Goal: Transaction & Acquisition: Purchase product/service

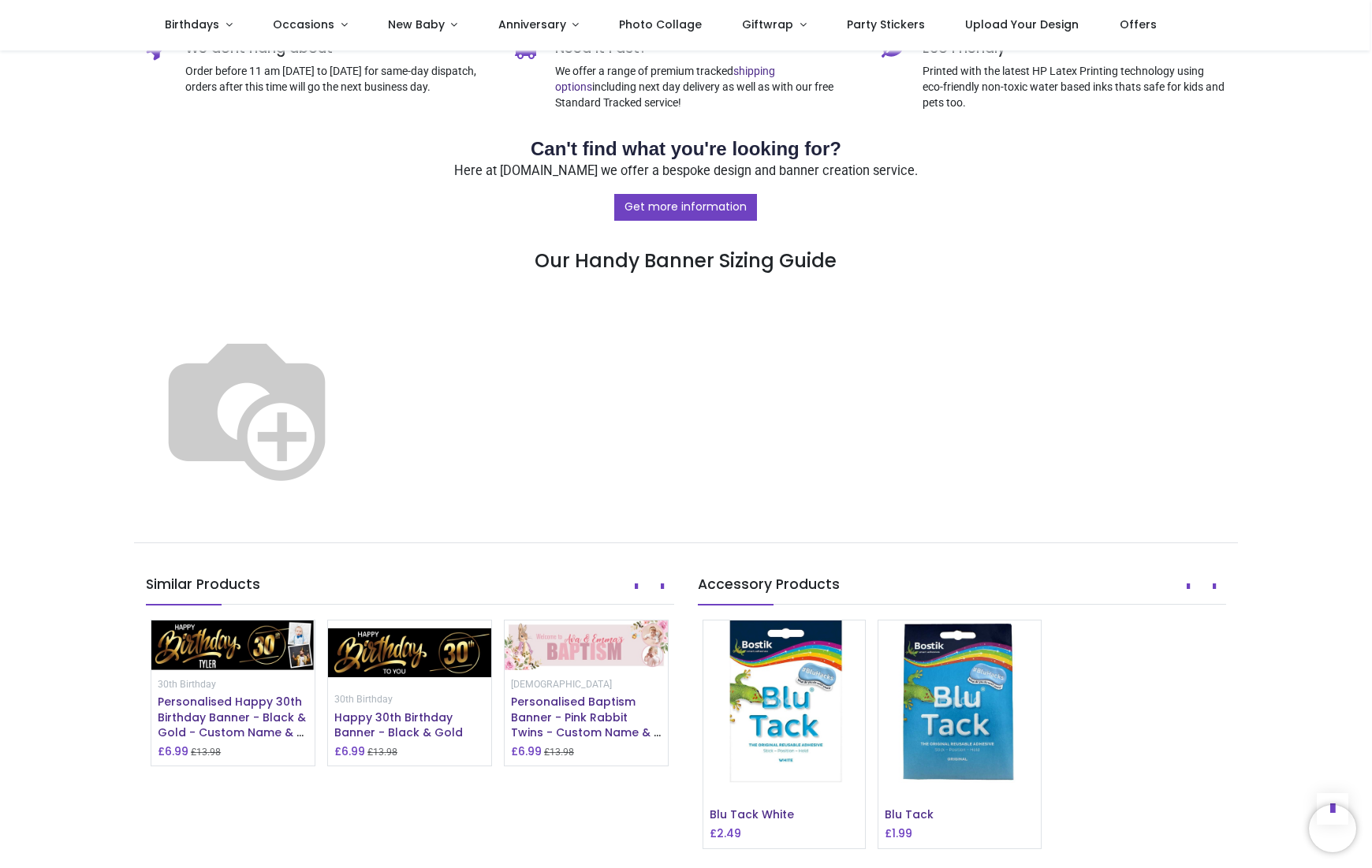
scroll to position [707, 0]
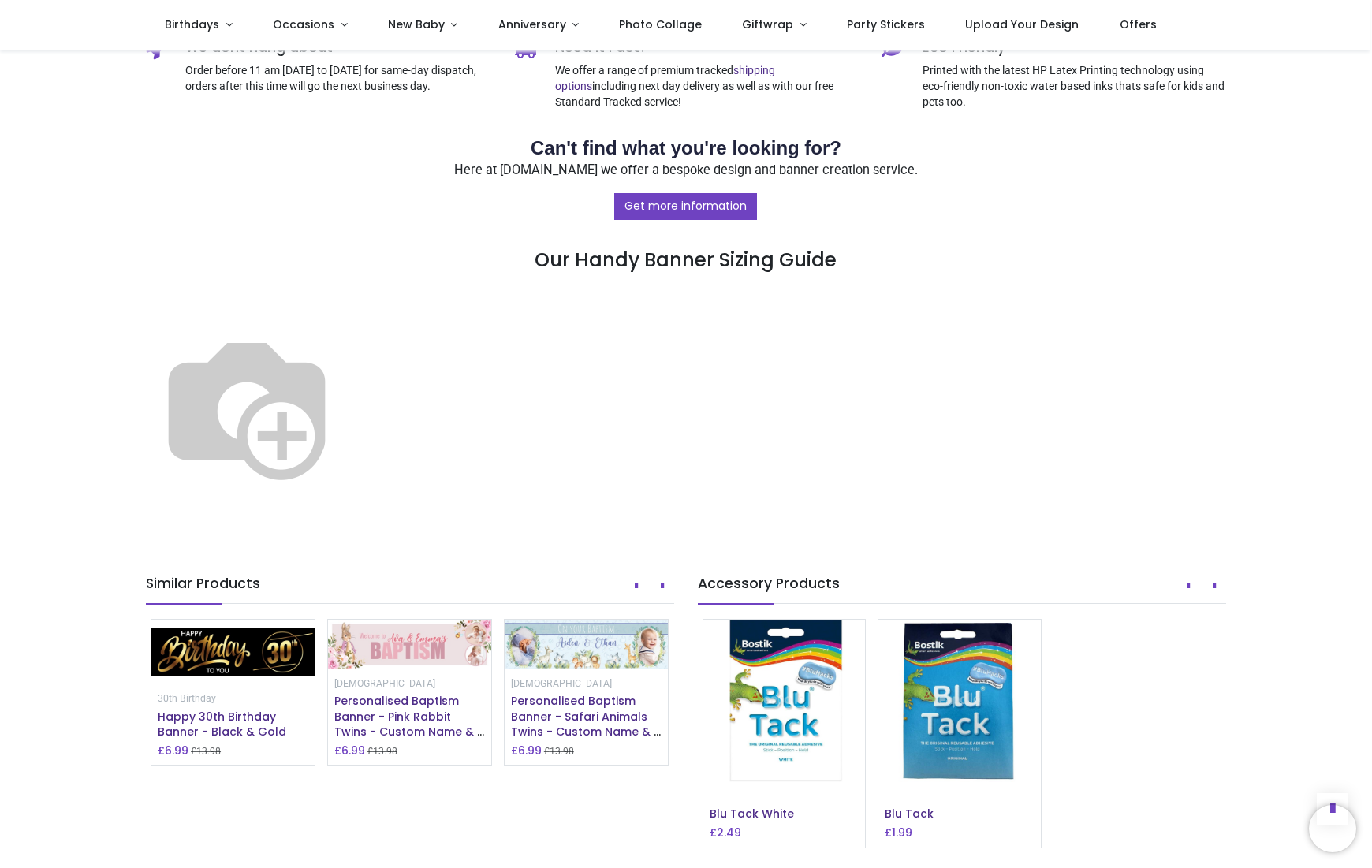
click at [348, 507] on img at bounding box center [246, 406] width 202 height 202
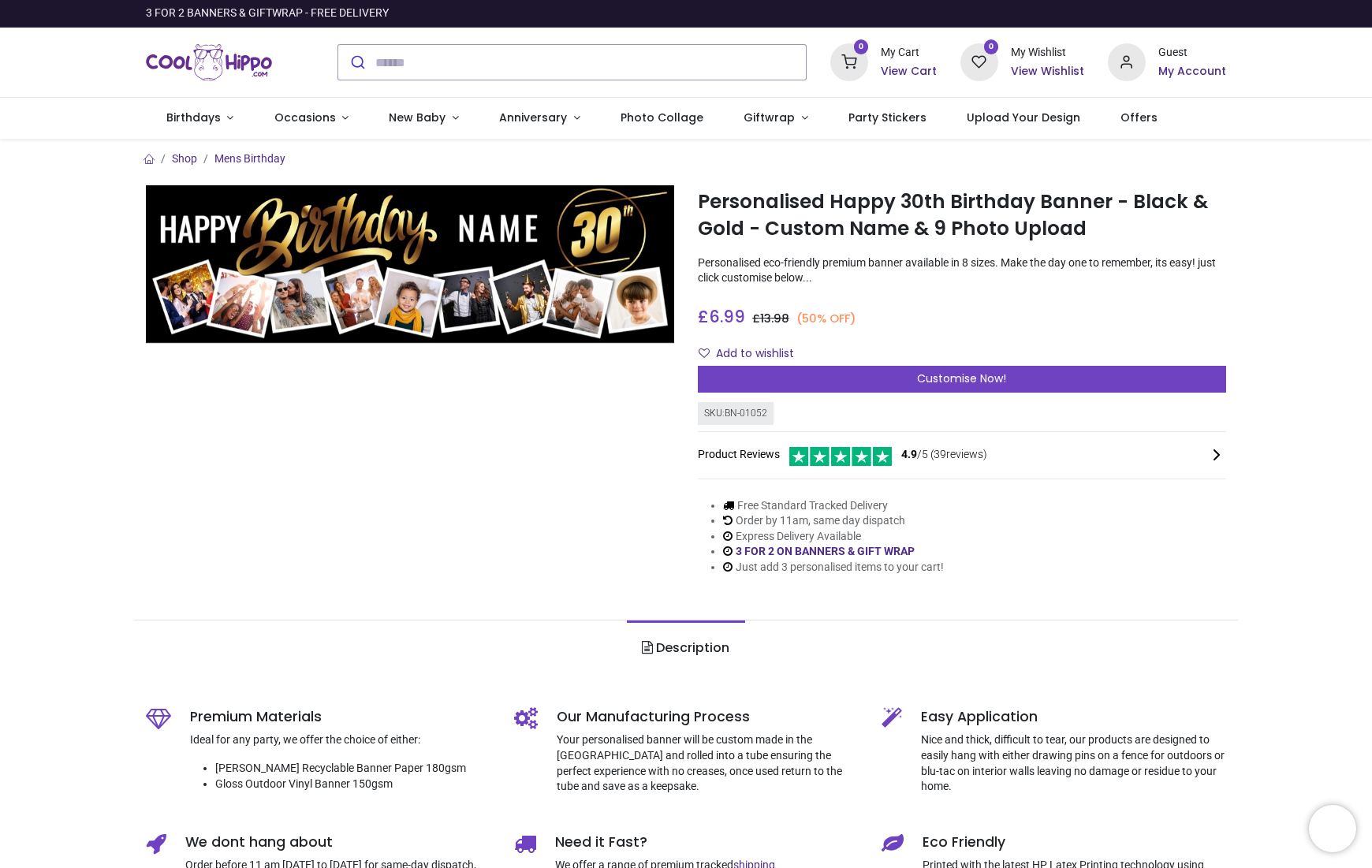
scroll to position [0, 0]
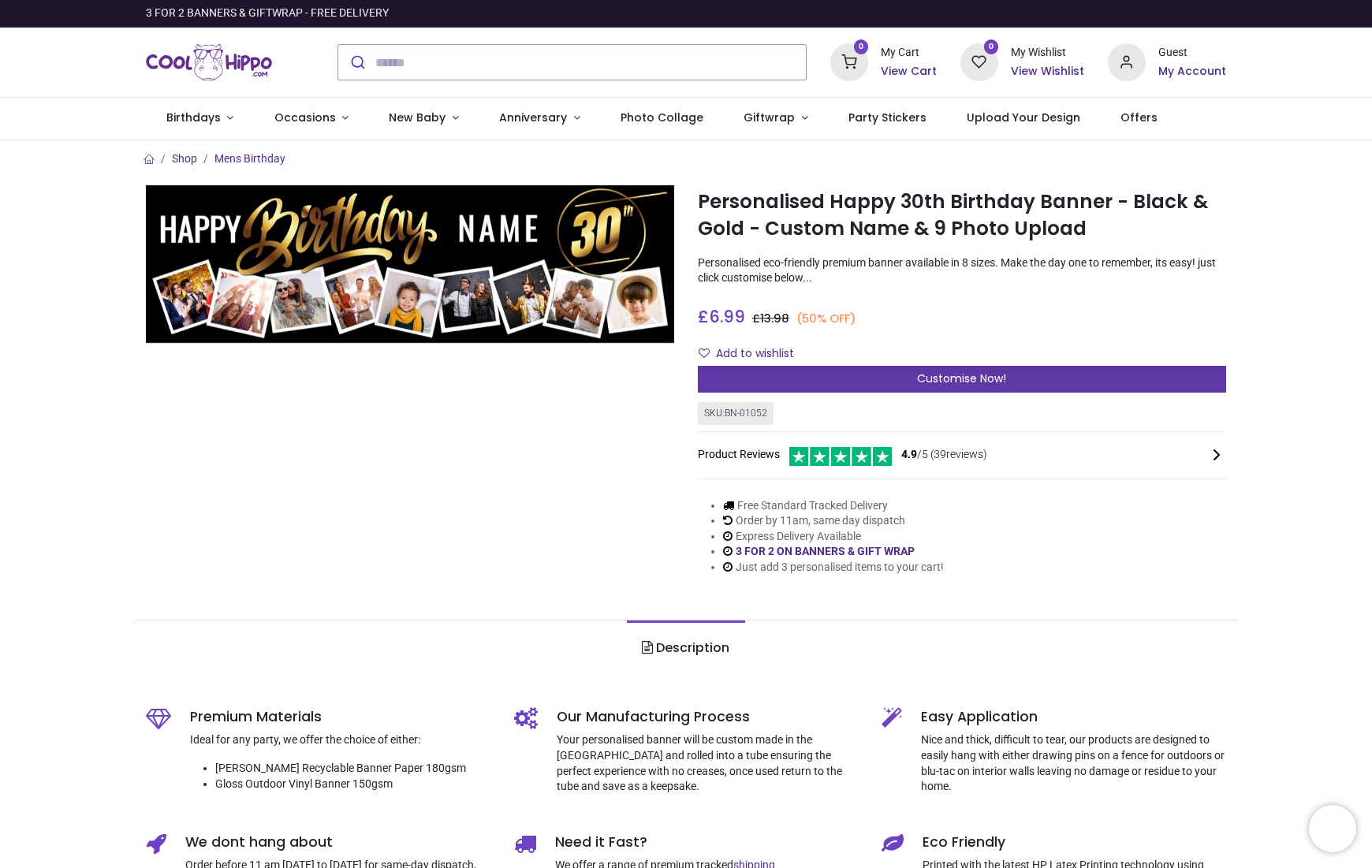
click at [950, 377] on span "Customise Now!" at bounding box center [962, 379] width 89 height 16
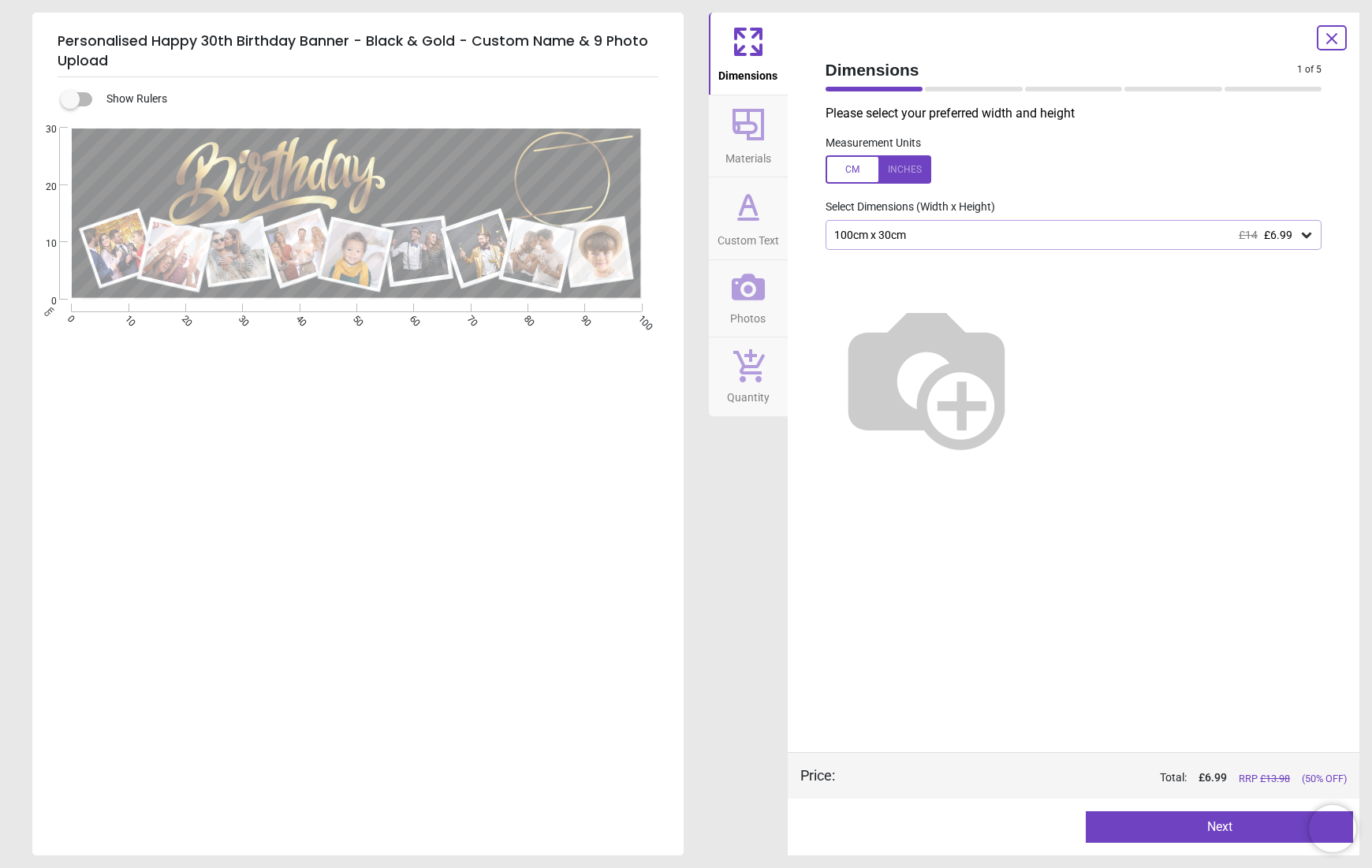
click at [1305, 235] on icon at bounding box center [1307, 235] width 10 height 6
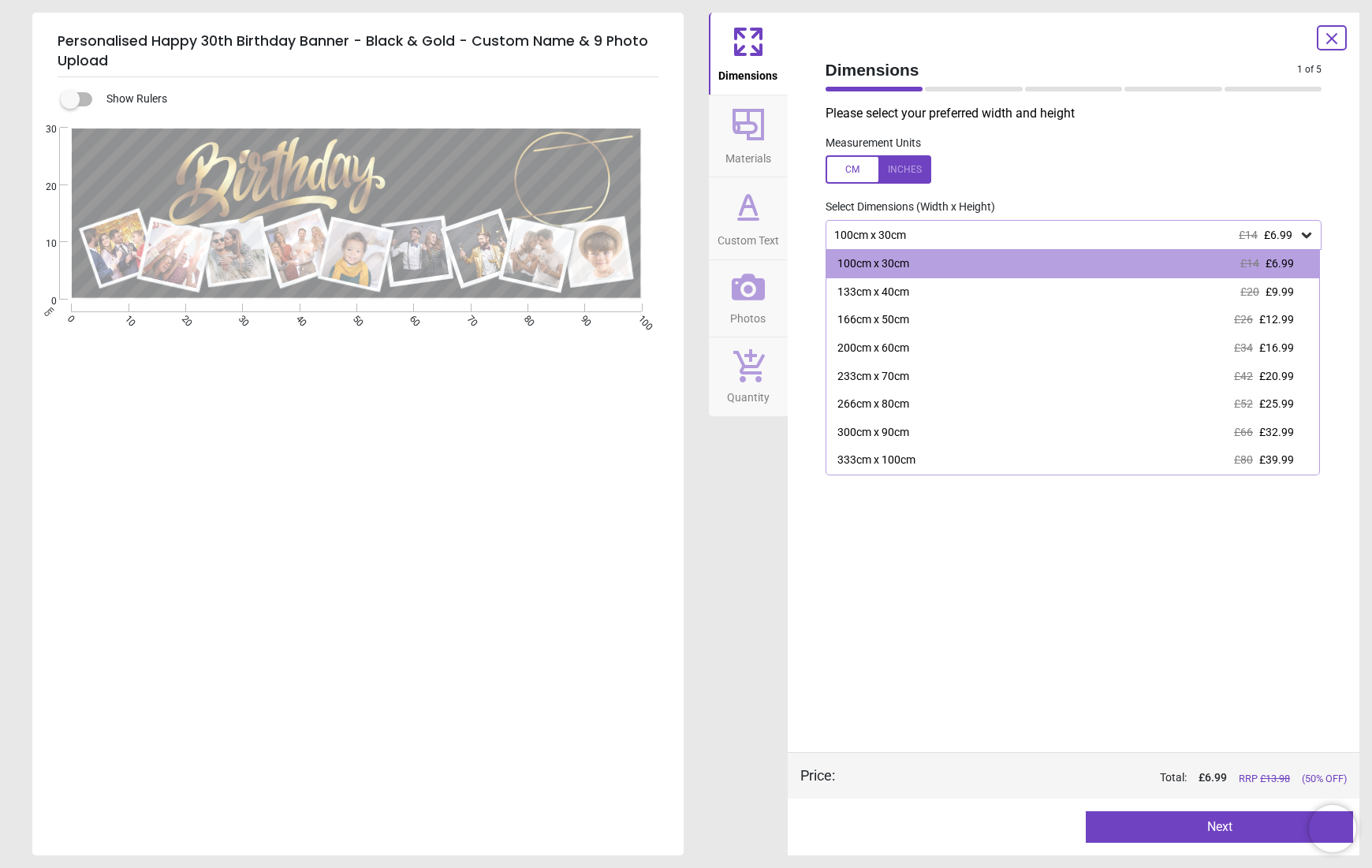
click at [897, 172] on div at bounding box center [878, 170] width 105 height 29
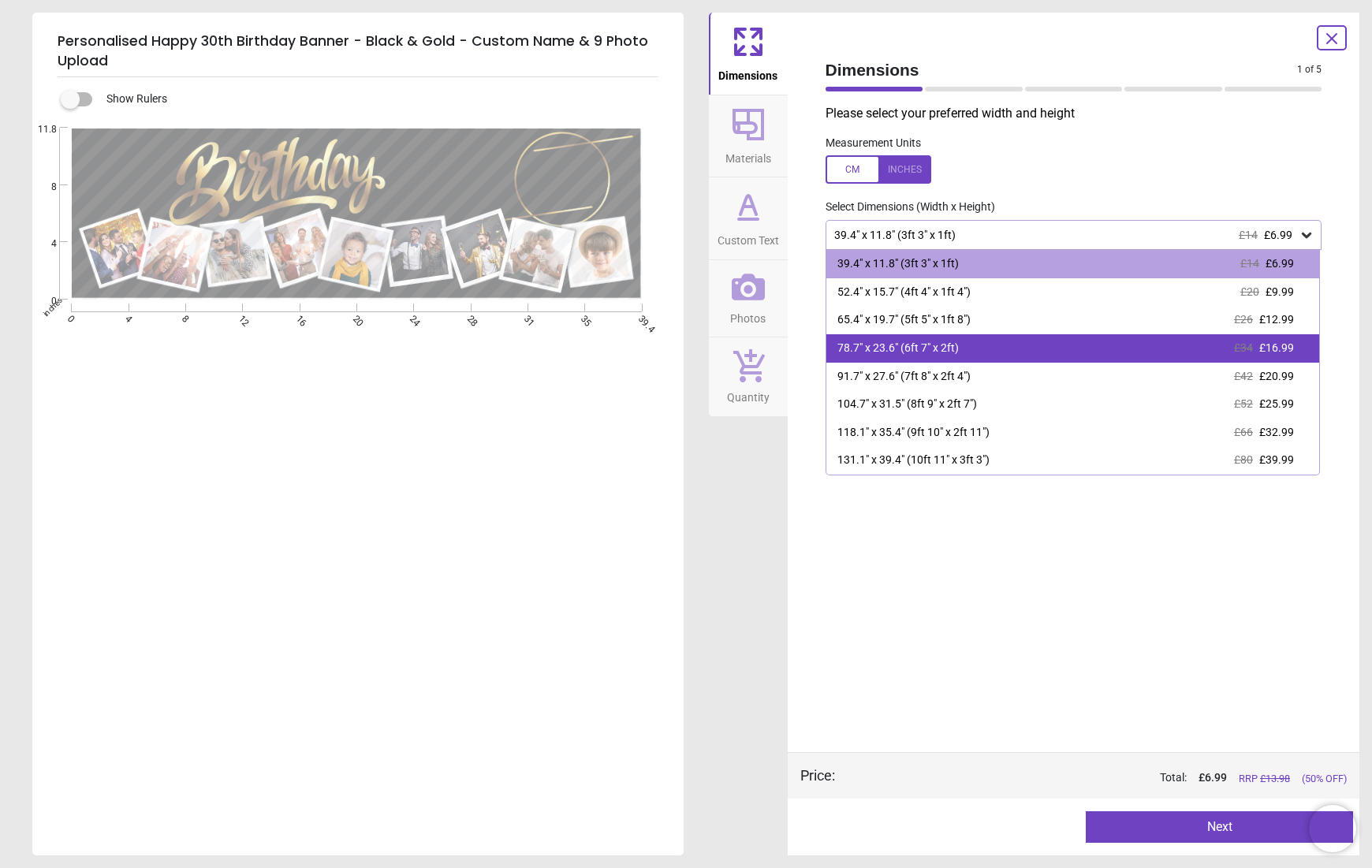
click at [925, 348] on div "78.7" x 23.6" (6ft 7" x 2ft)" at bounding box center [898, 349] width 121 height 16
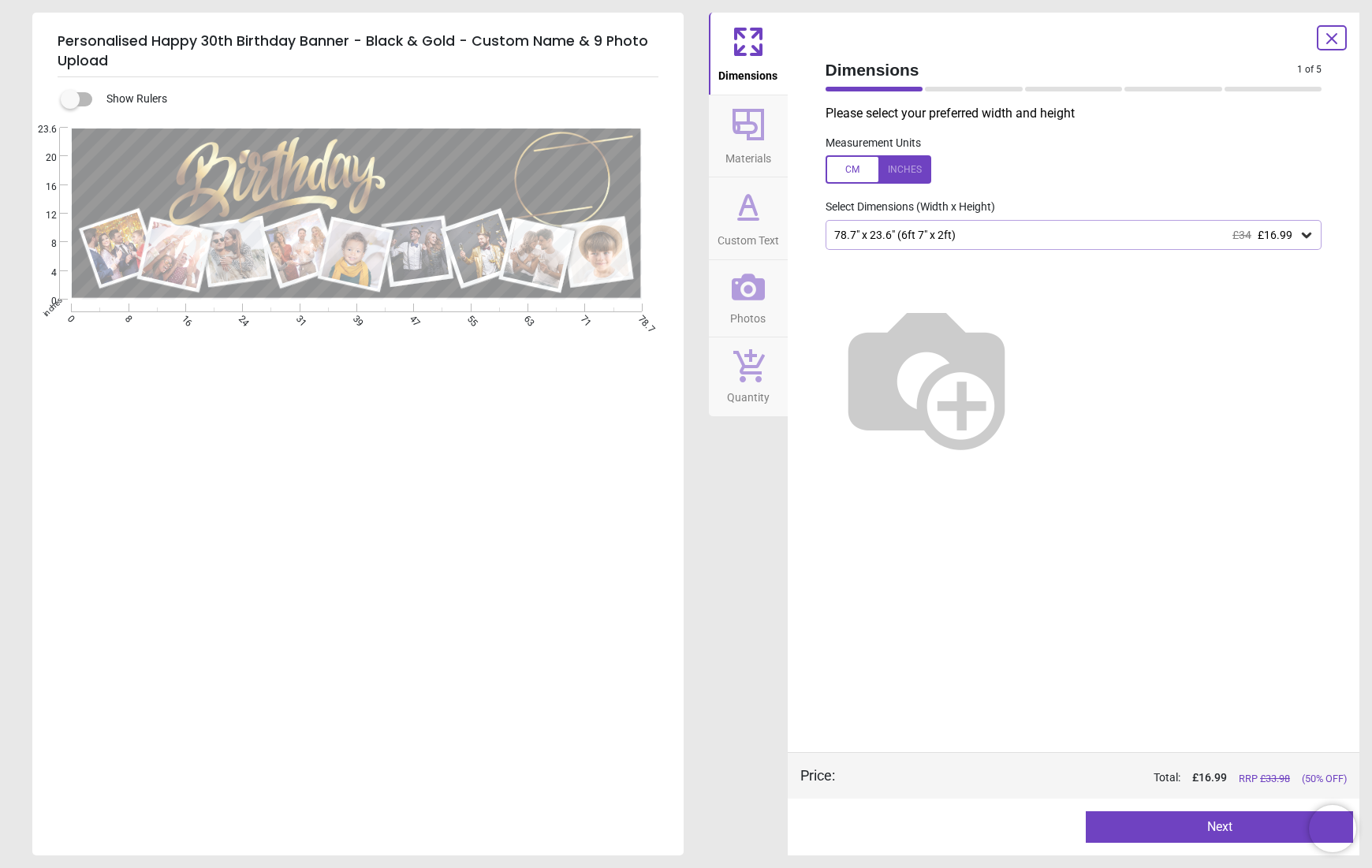
click at [744, 130] on icon at bounding box center [748, 124] width 32 height 32
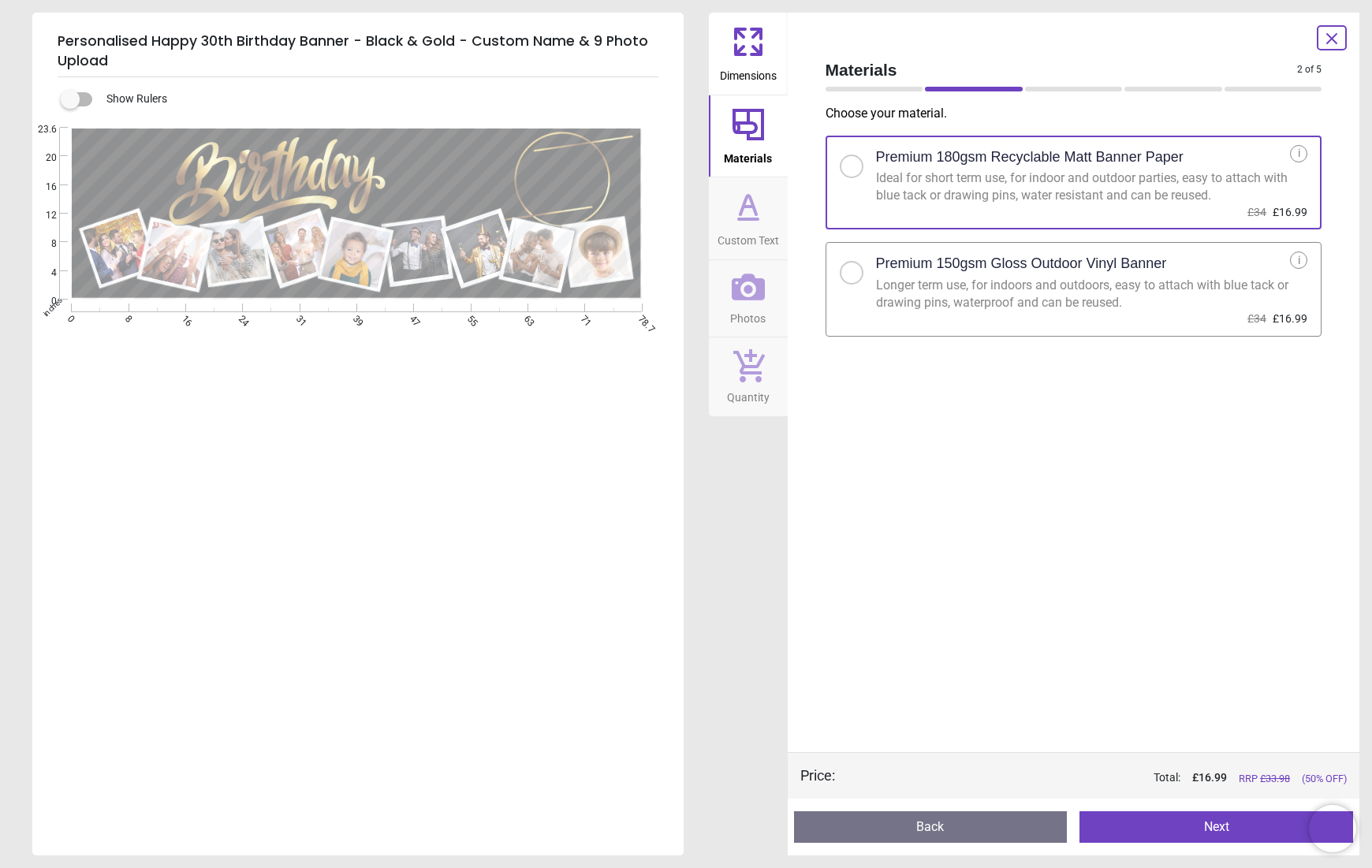
click at [850, 277] on div at bounding box center [852, 273] width 24 height 24
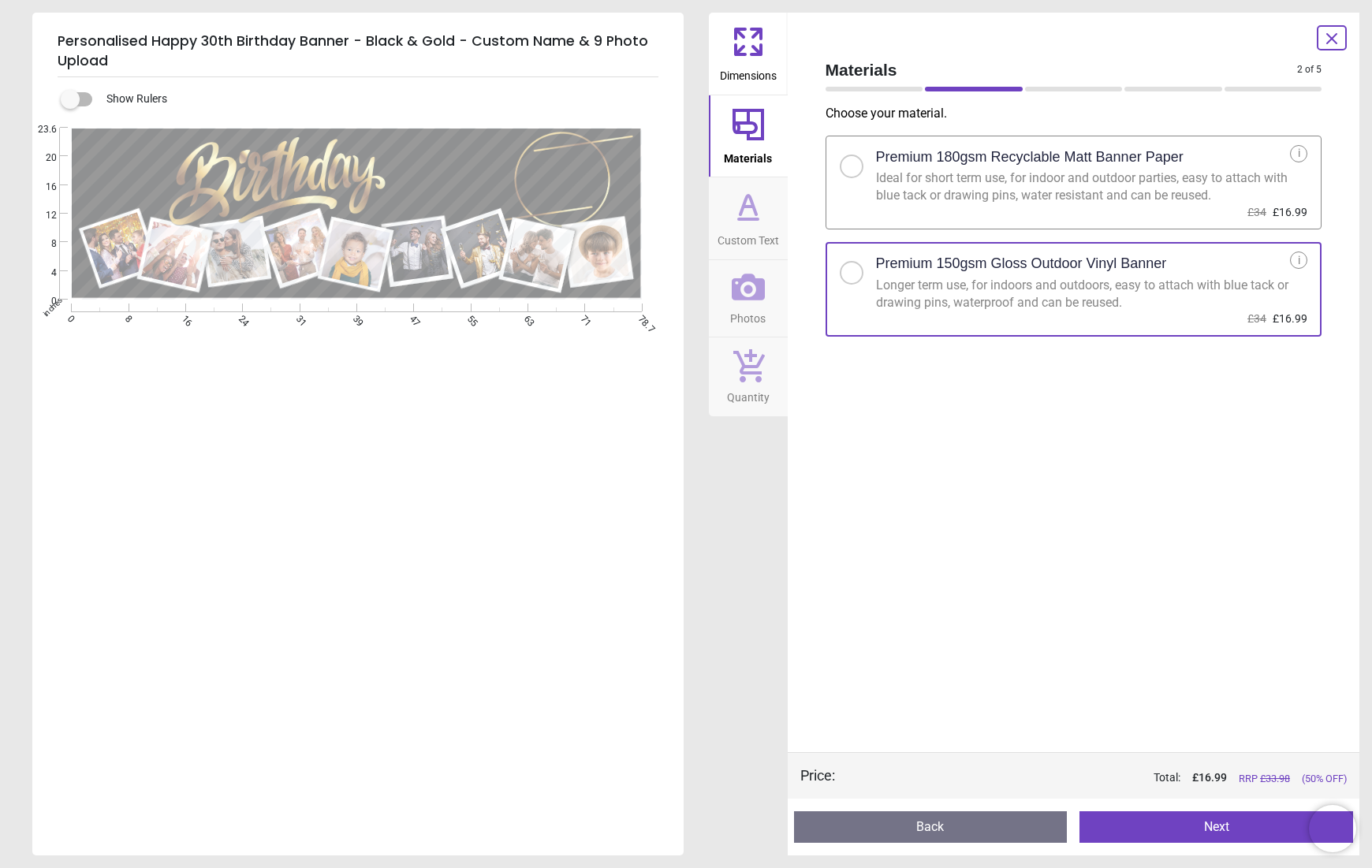
click at [743, 219] on icon at bounding box center [748, 219] width 19 height 0
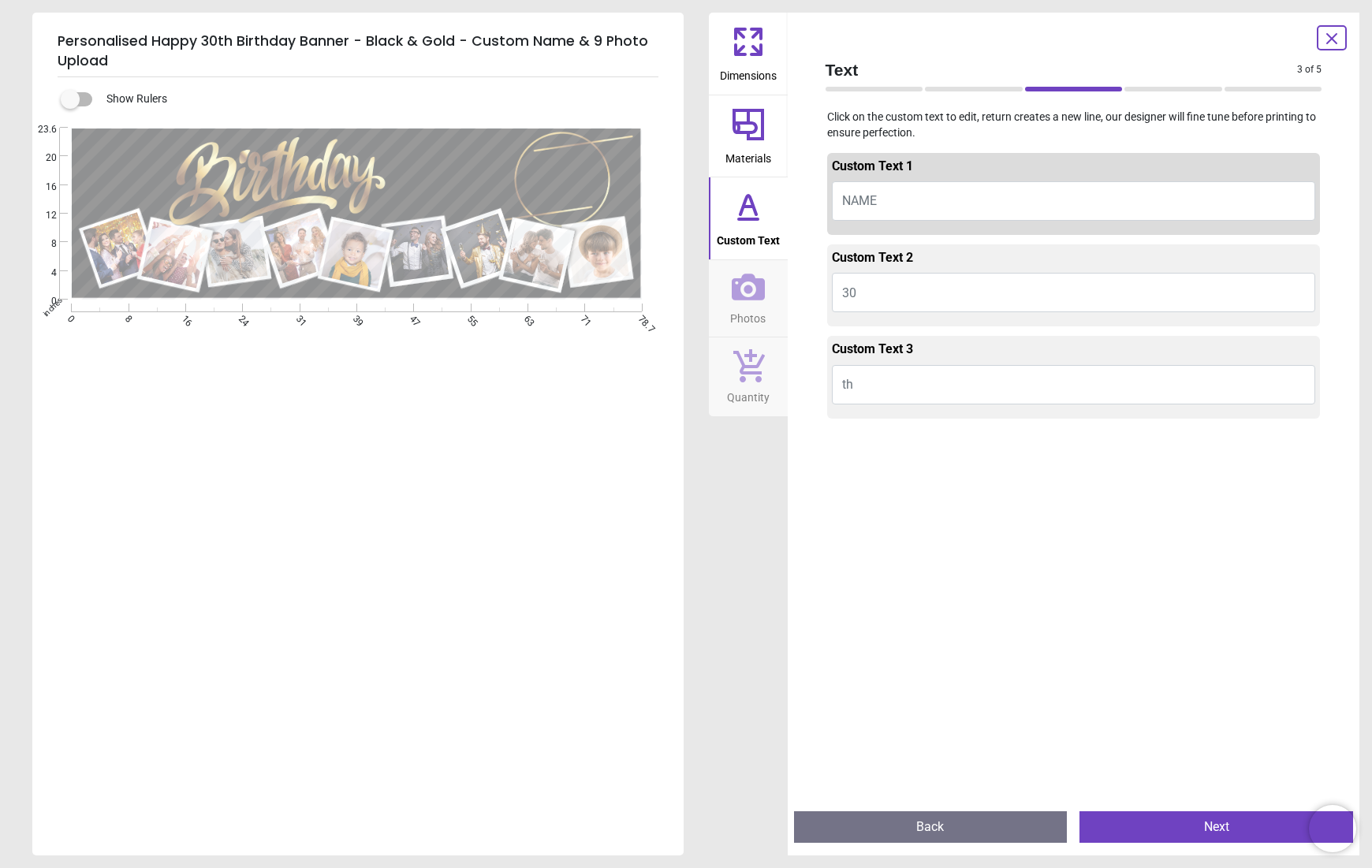
click at [857, 199] on span "NAME" at bounding box center [859, 200] width 34 height 15
type textarea "******"
click at [877, 379] on button "th" at bounding box center [1074, 385] width 484 height 39
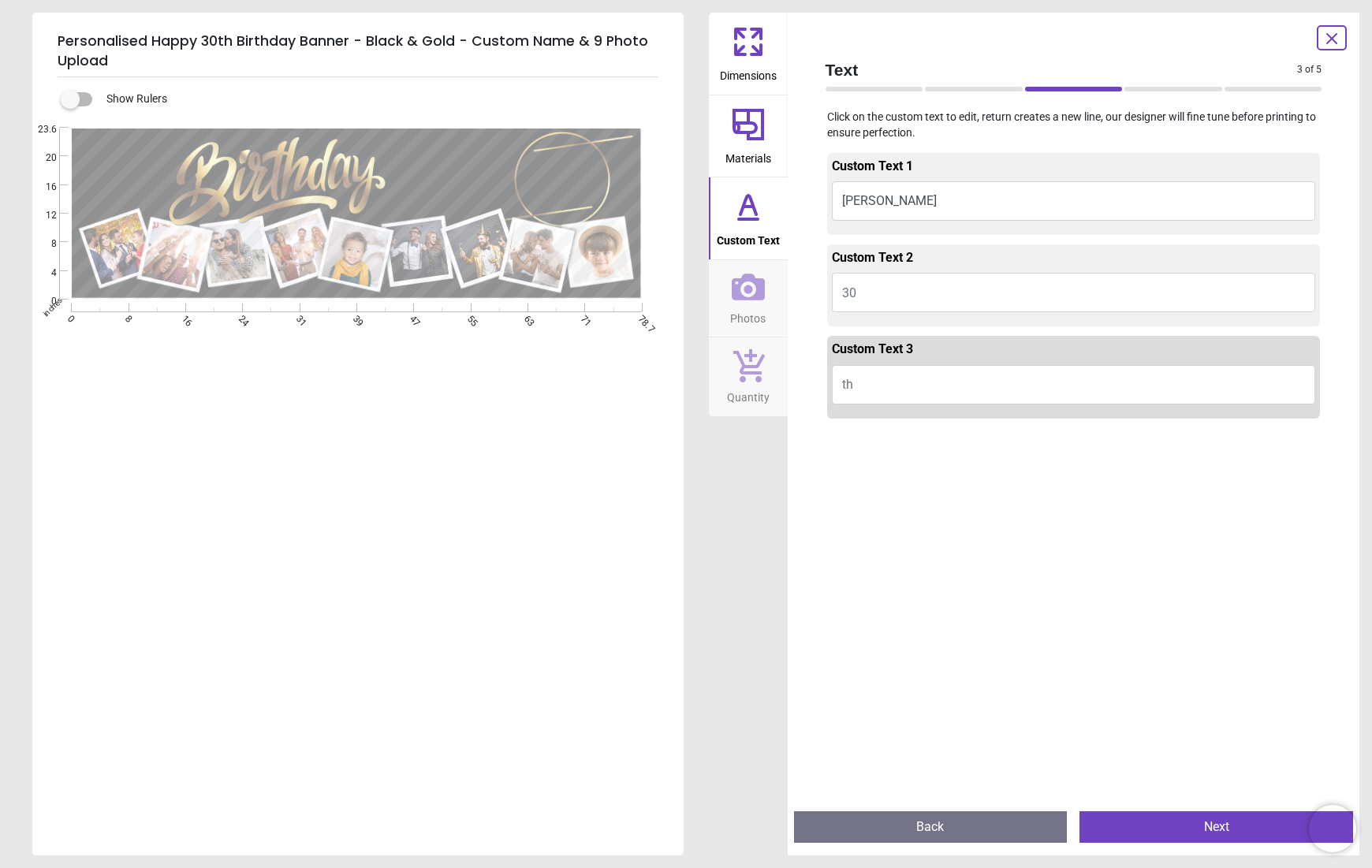
click at [1211, 833] on button "Next" at bounding box center [1216, 827] width 274 height 32
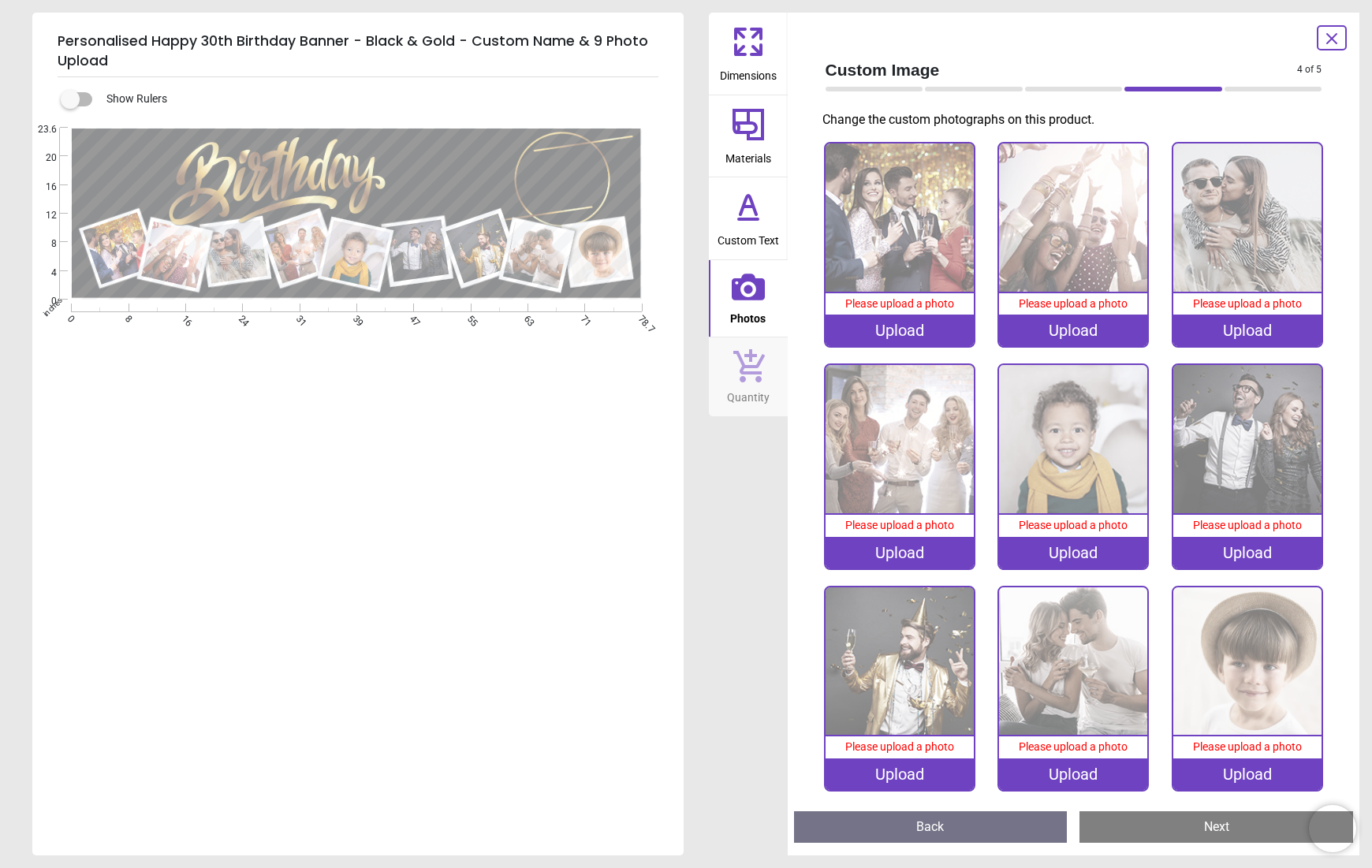
click at [900, 333] on div "Upload" at bounding box center [900, 330] width 148 height 32
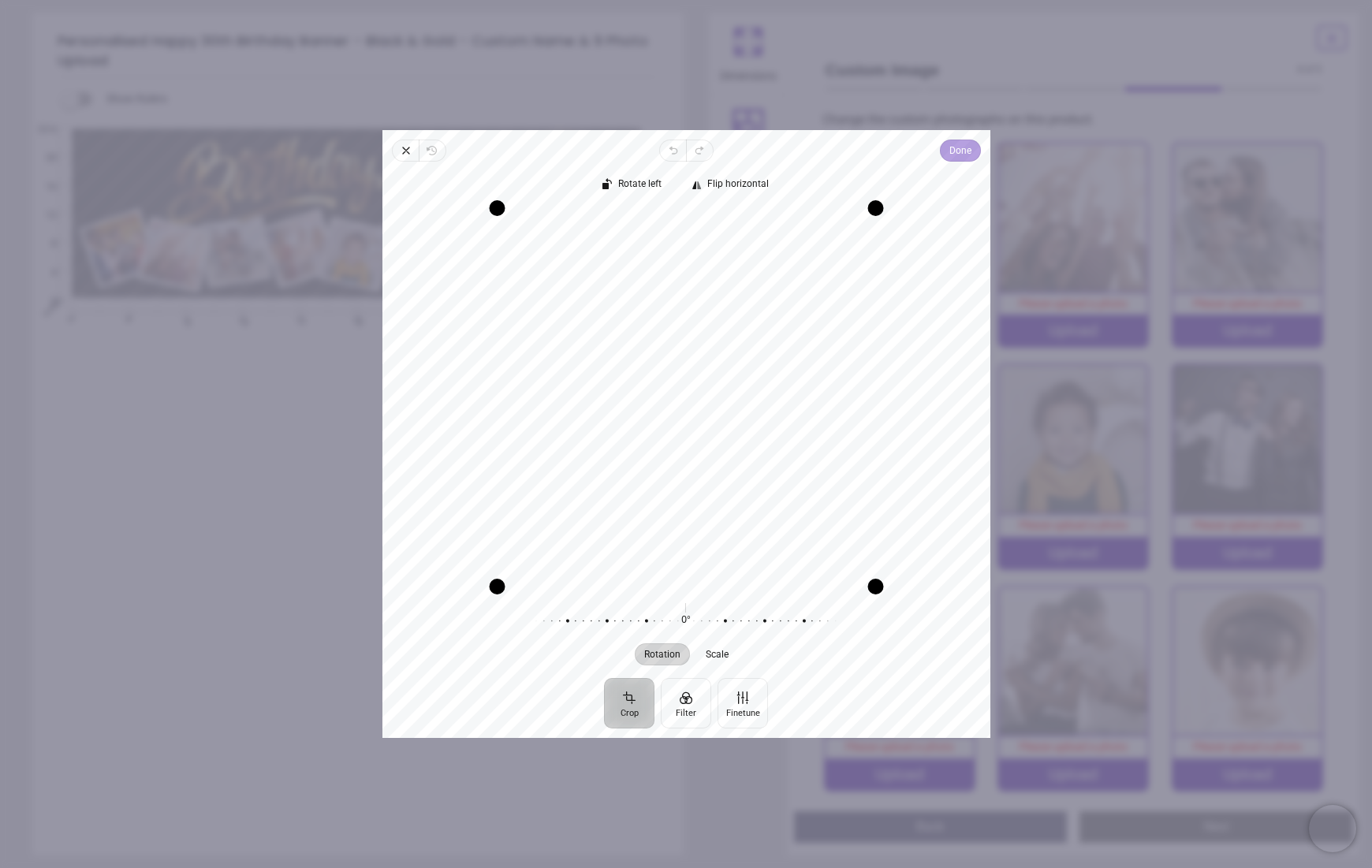
click at [951, 153] on span "Done" at bounding box center [960, 151] width 22 height 19
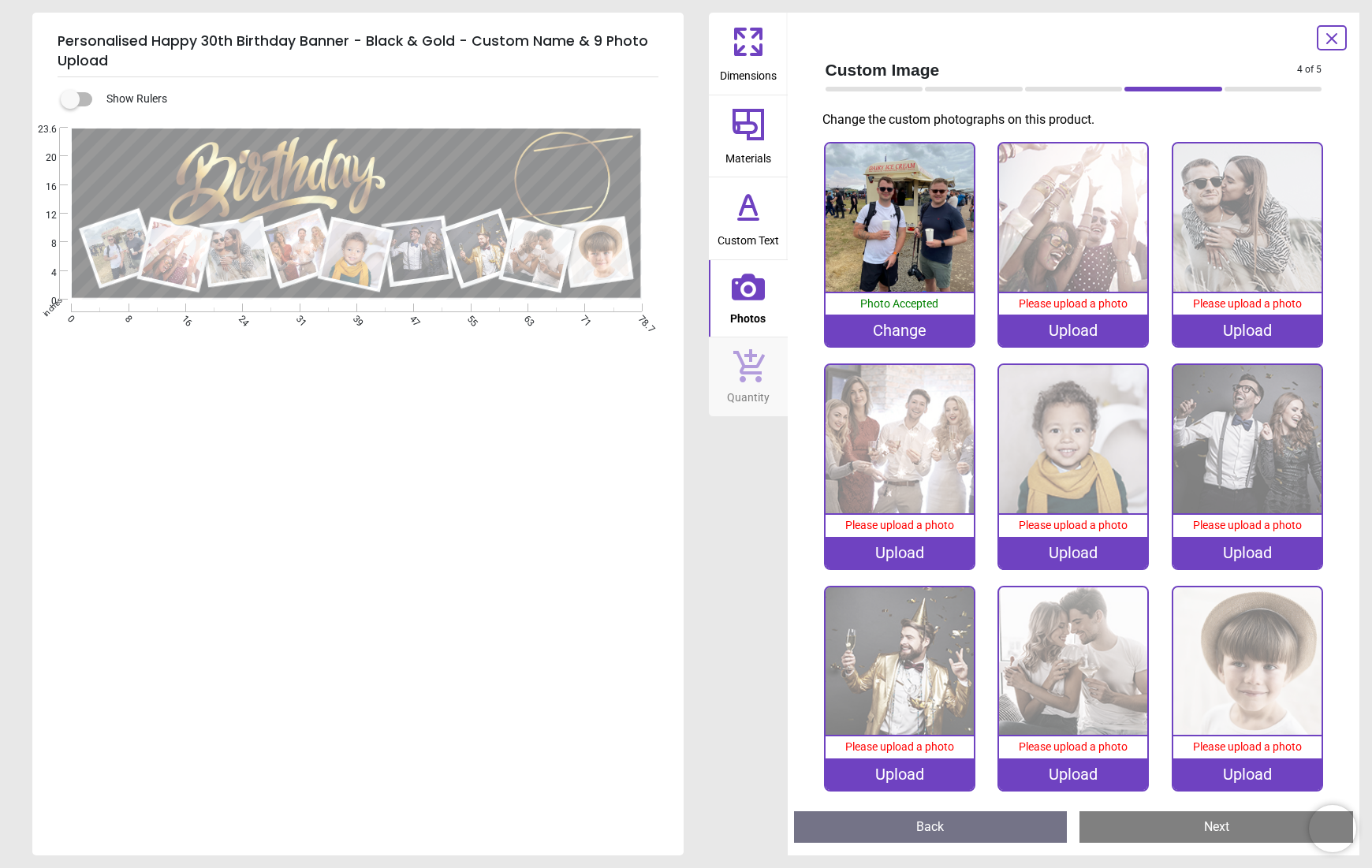
click at [1068, 335] on div "Upload" at bounding box center [1073, 330] width 148 height 32
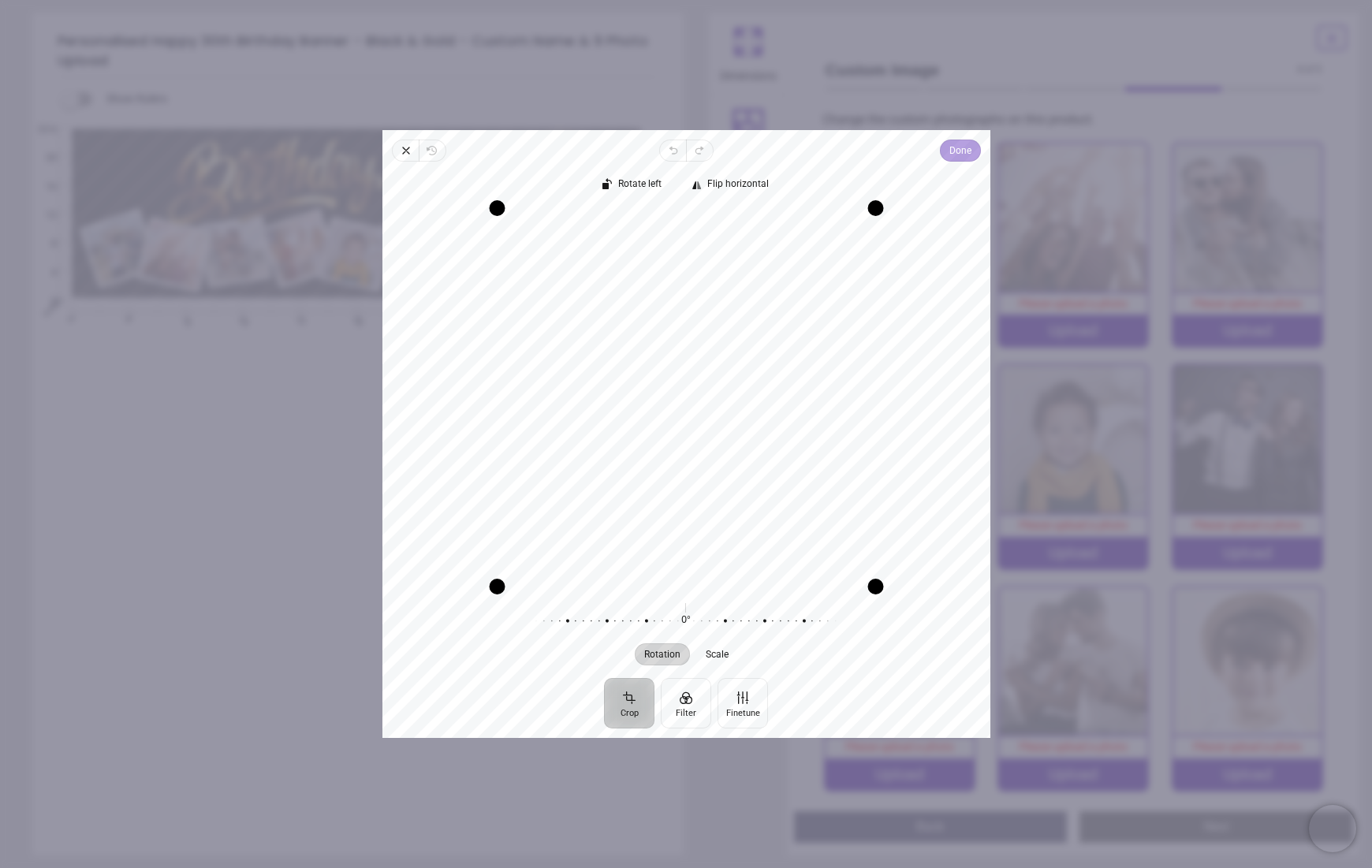
click at [960, 156] on span "Done" at bounding box center [960, 151] width 22 height 19
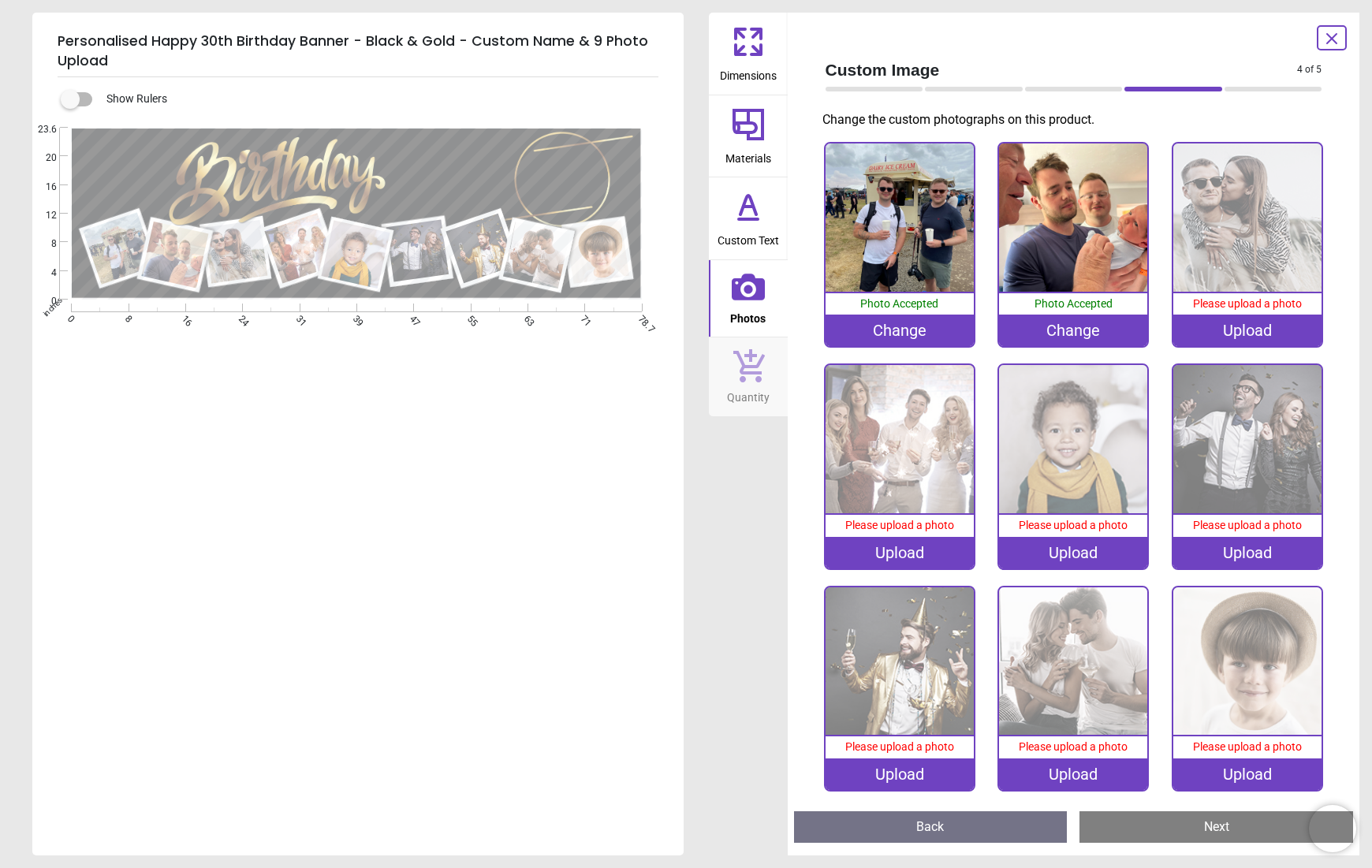
click at [1239, 332] on div "Upload" at bounding box center [1248, 330] width 148 height 32
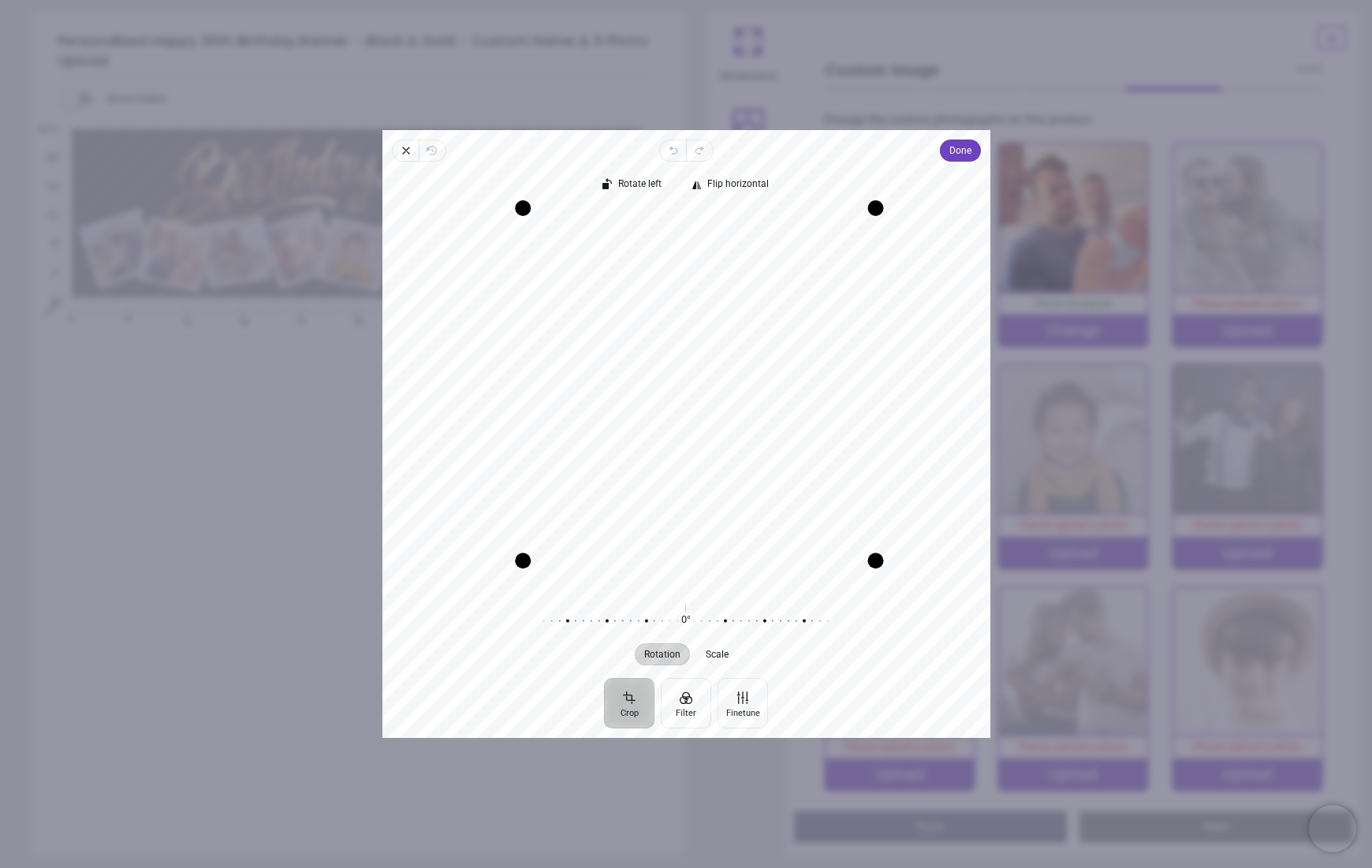
drag, startPoint x: 496, startPoint y: 588, endPoint x: 554, endPoint y: 592, distance: 58.1
click at [554, 592] on div "Rotate left Flip horizontal Recenter Rotation Scale 0° Reset" at bounding box center [686, 420] width 608 height 516
drag, startPoint x: 871, startPoint y: 208, endPoint x: 860, endPoint y: 214, distance: 12.5
click at [860, 214] on div "Drag corner tr" at bounding box center [867, 217] width 16 height 16
click at [858, 223] on div "Drag corner tr" at bounding box center [864, 220] width 16 height 16
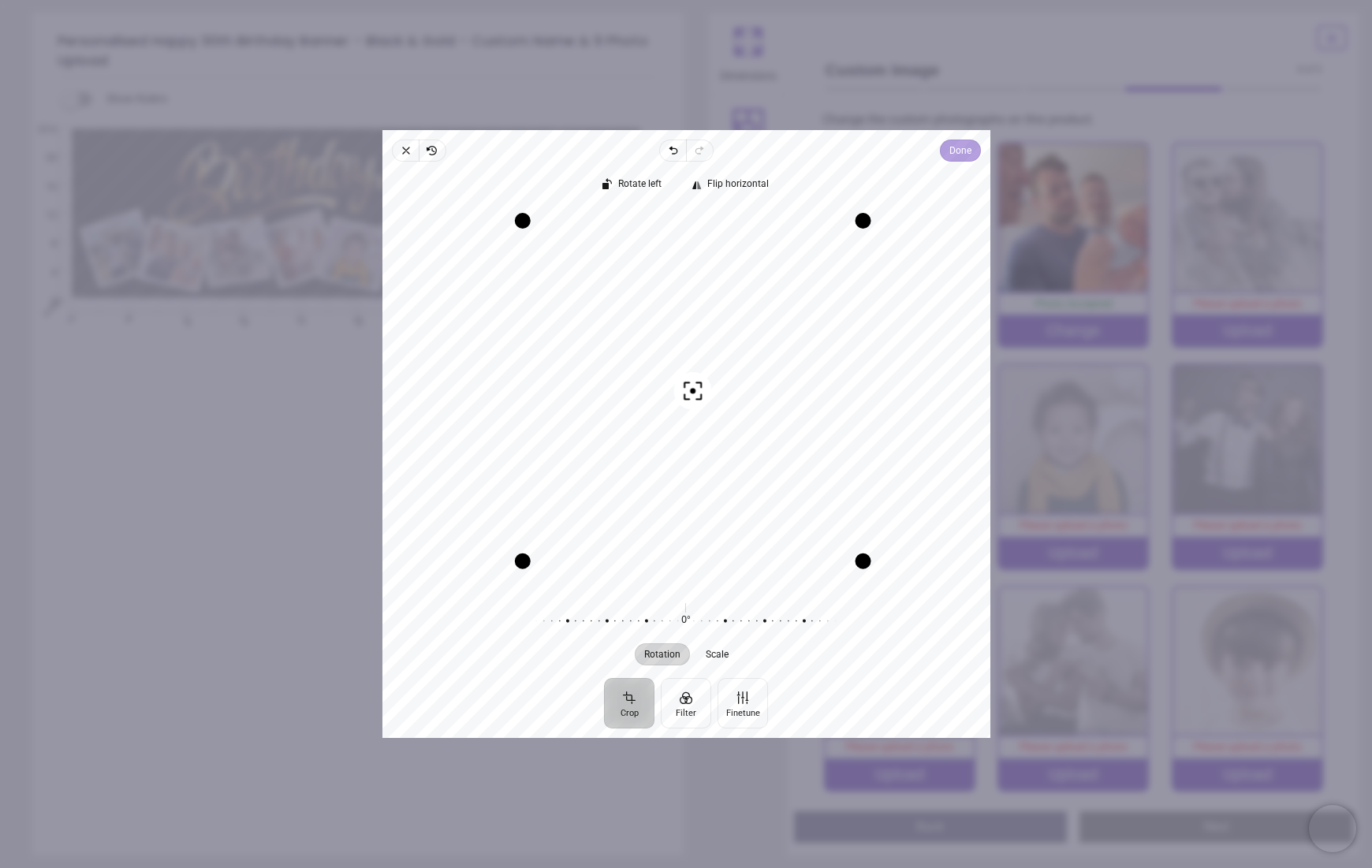
click at [968, 152] on span "Done" at bounding box center [960, 151] width 22 height 19
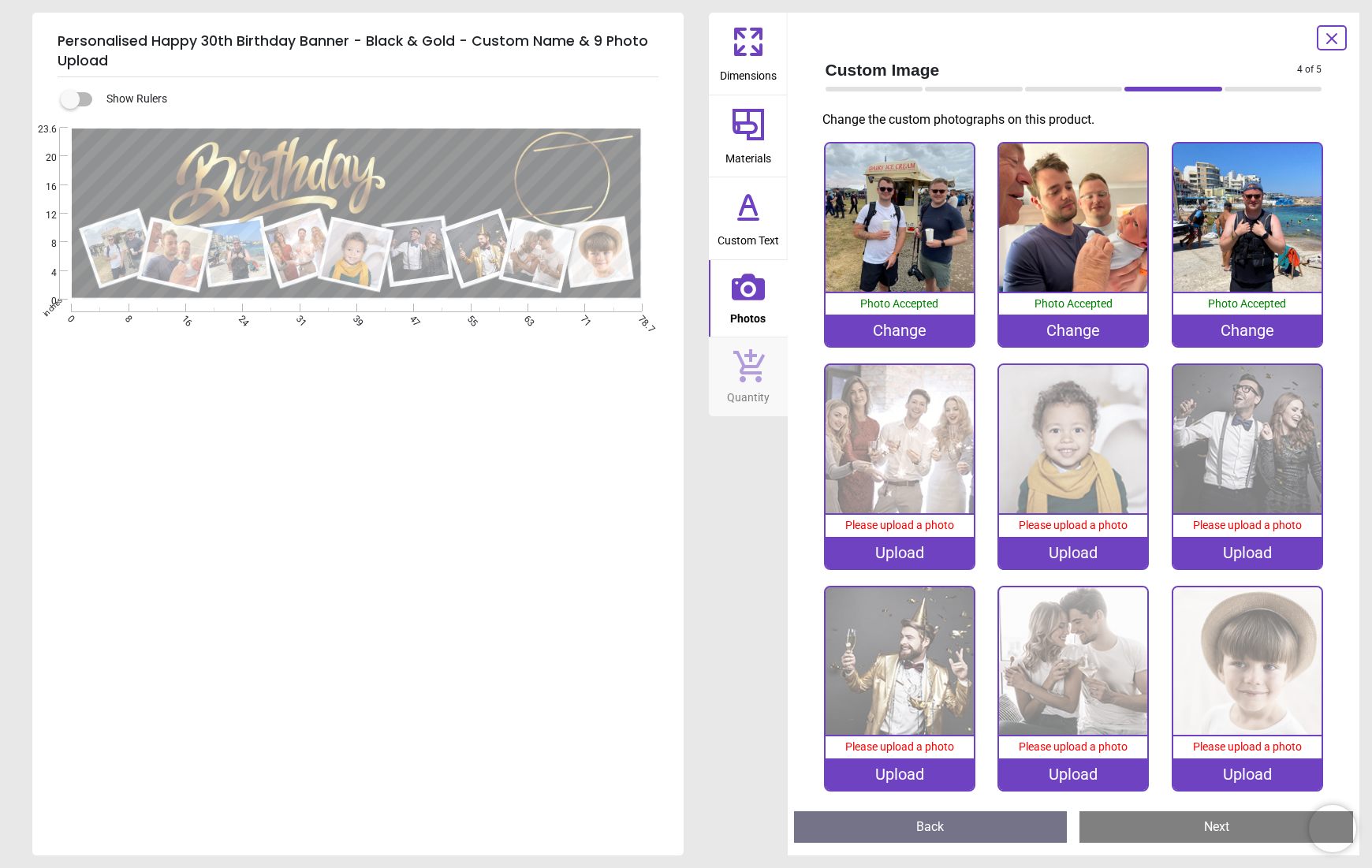
click at [897, 550] on div "Upload" at bounding box center [900, 553] width 148 height 32
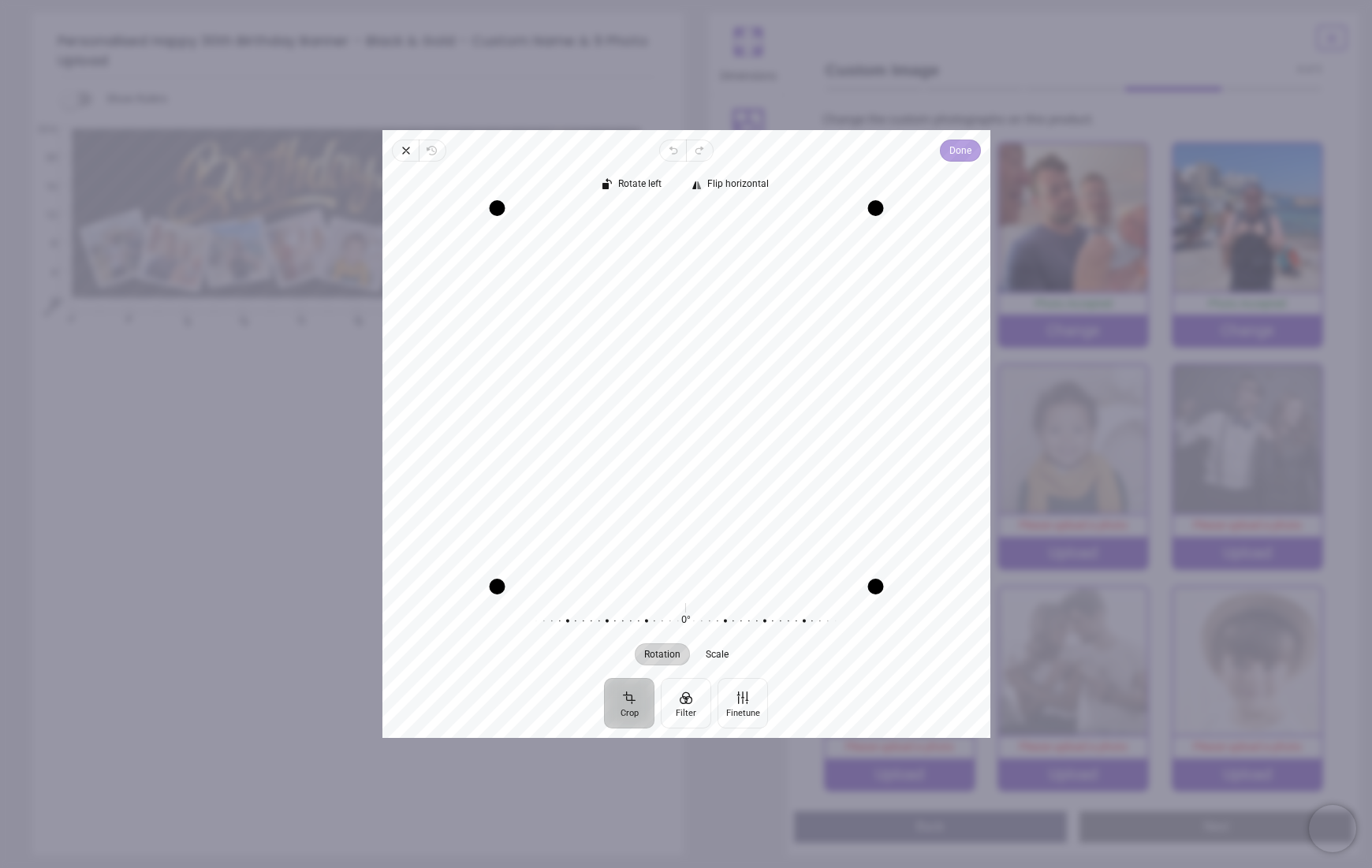
click at [950, 149] on span "Done" at bounding box center [960, 151] width 22 height 19
click at [964, 151] on span "Done" at bounding box center [960, 151] width 22 height 19
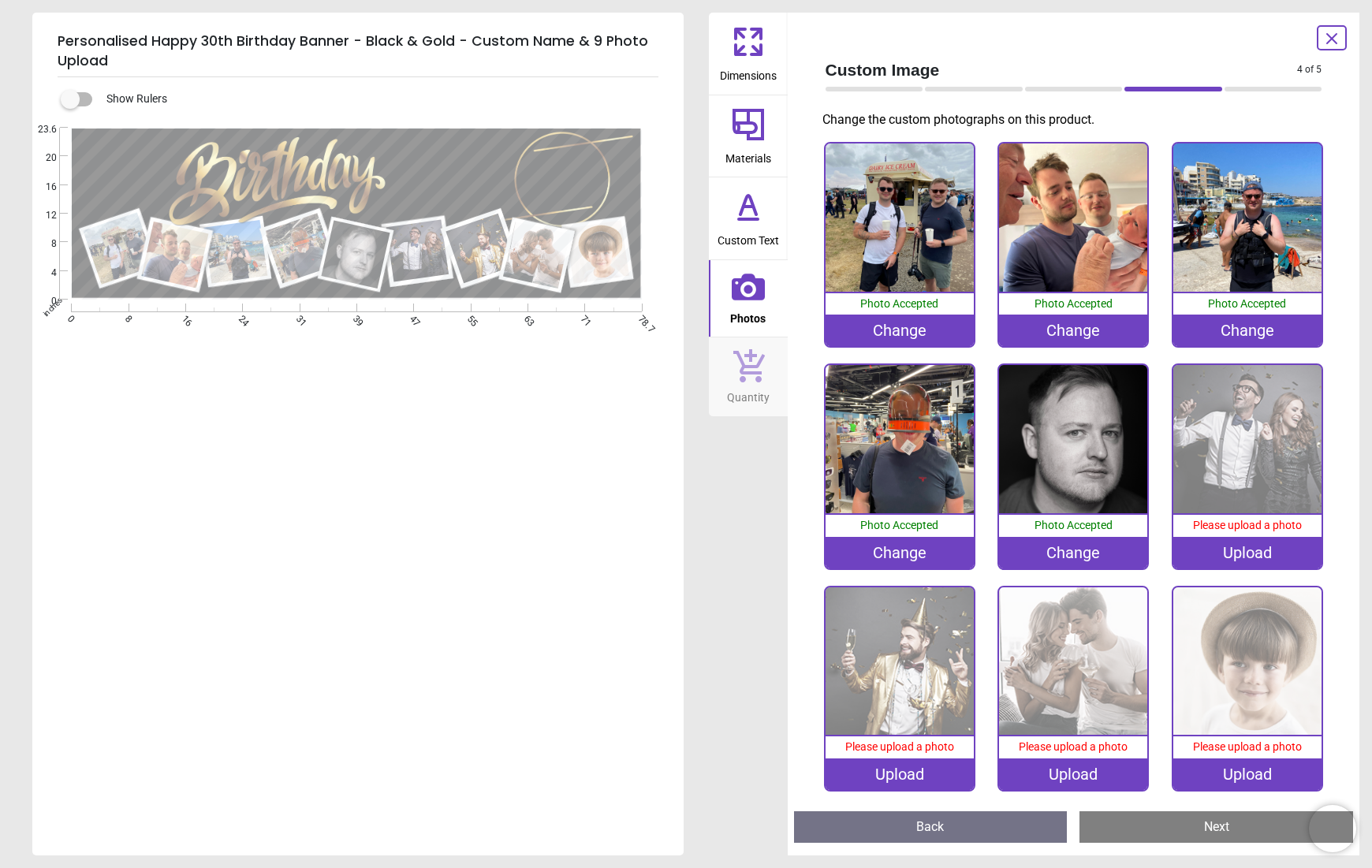
click at [1262, 546] on div "Upload" at bounding box center [1248, 553] width 148 height 32
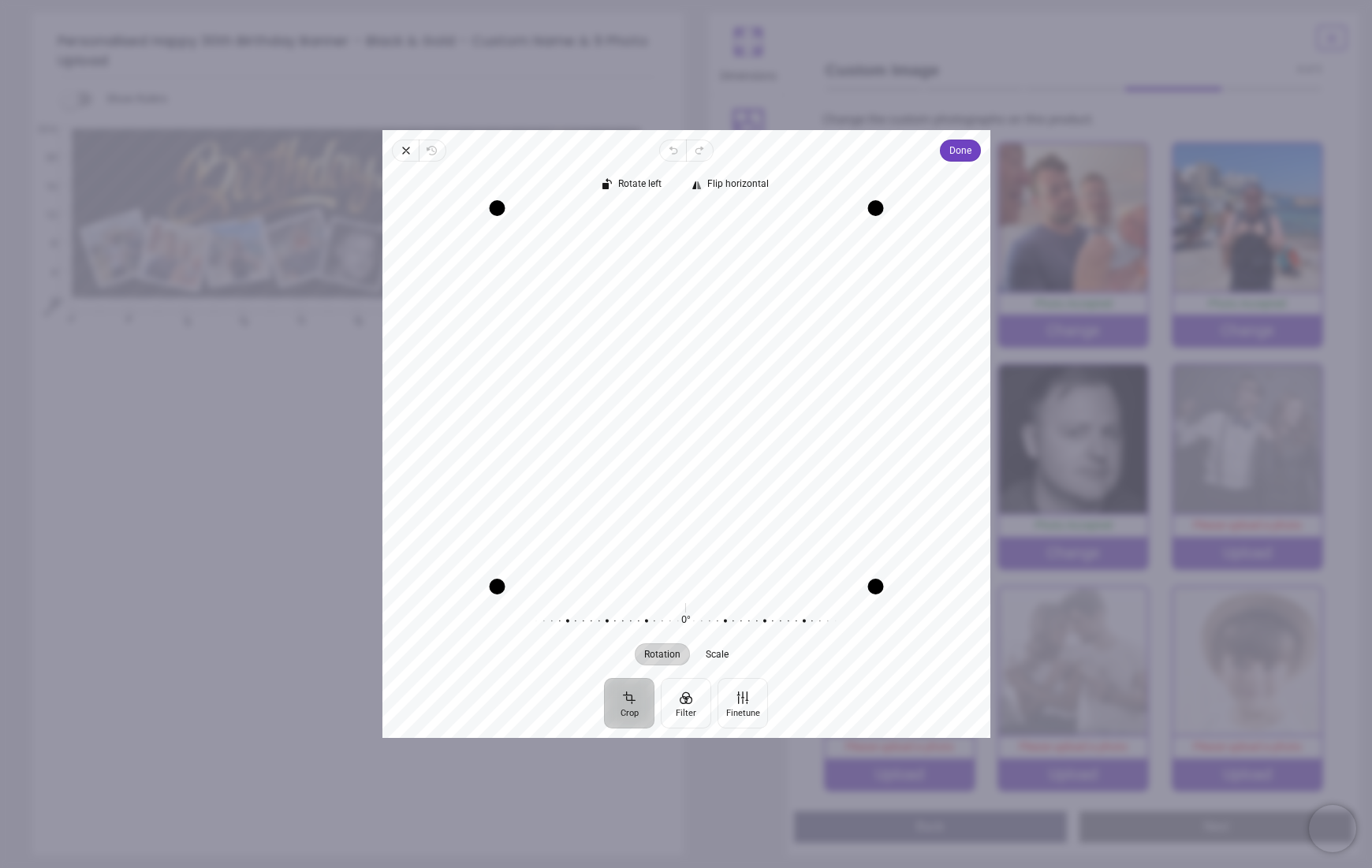
drag, startPoint x: 751, startPoint y: 431, endPoint x: 660, endPoint y: 432, distance: 91.0
click at [660, 432] on div "Recenter" at bounding box center [686, 397] width 583 height 377
click at [964, 147] on span "Done" at bounding box center [960, 151] width 22 height 19
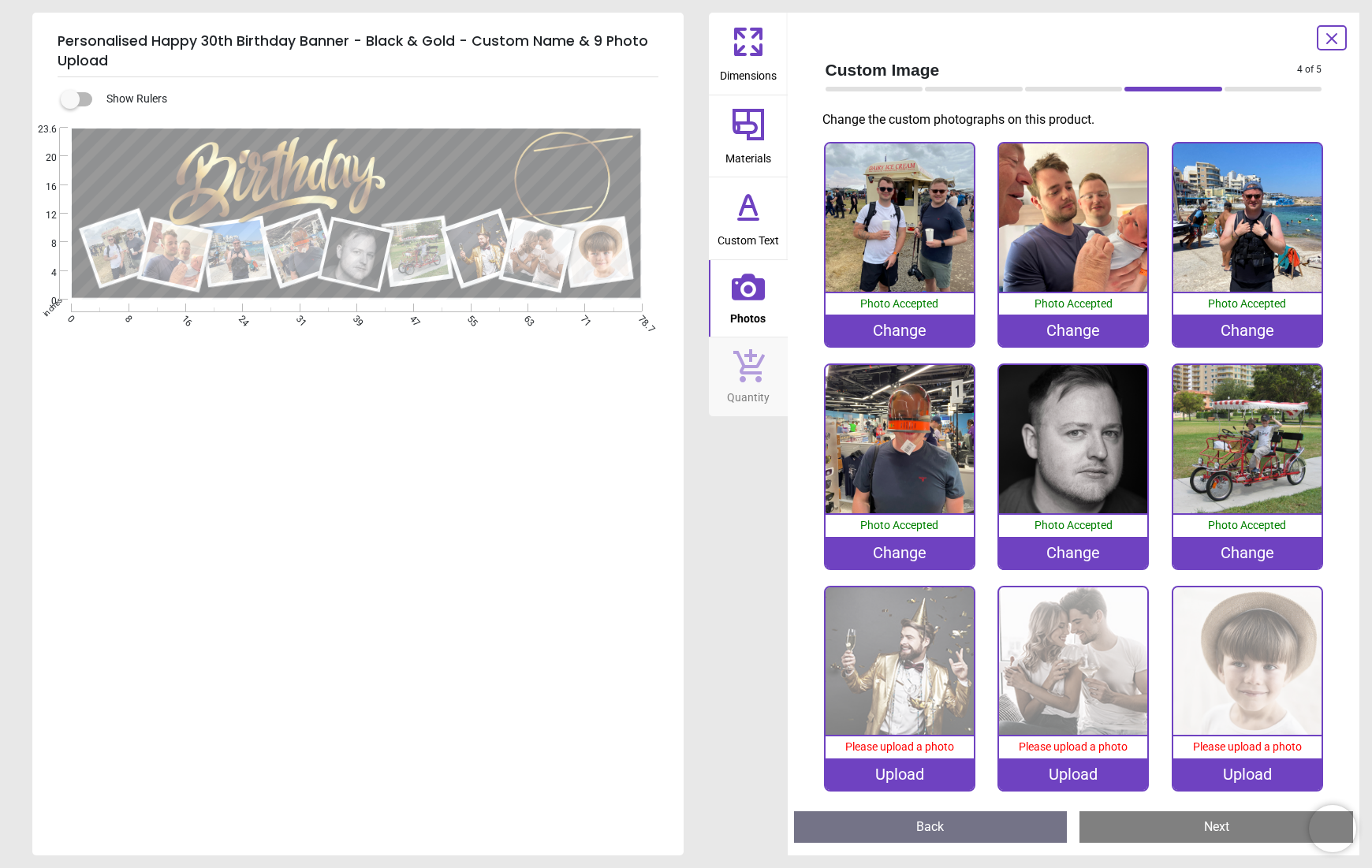
click at [901, 777] on div "Upload" at bounding box center [900, 775] width 148 height 32
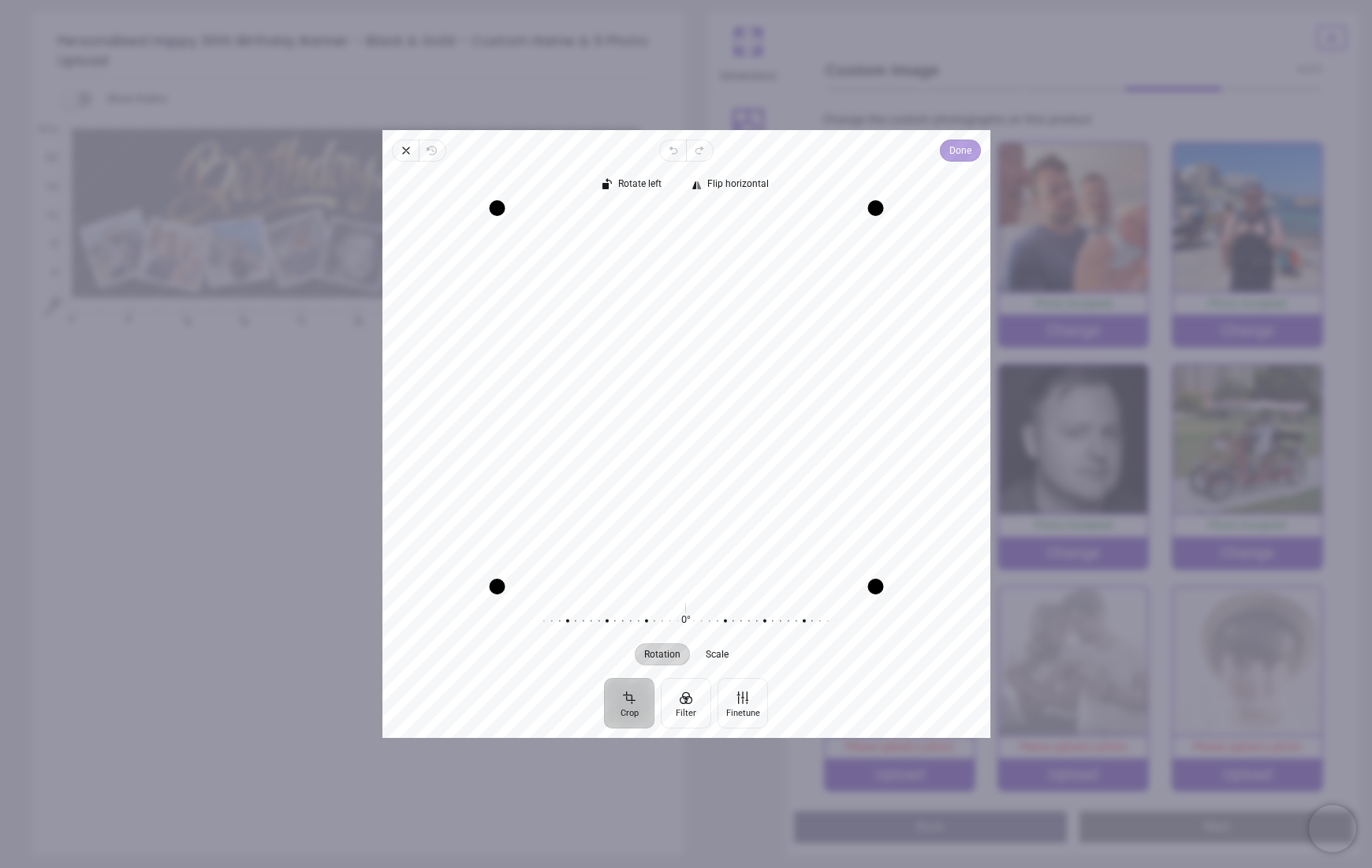
click at [965, 147] on span "Done" at bounding box center [960, 151] width 22 height 19
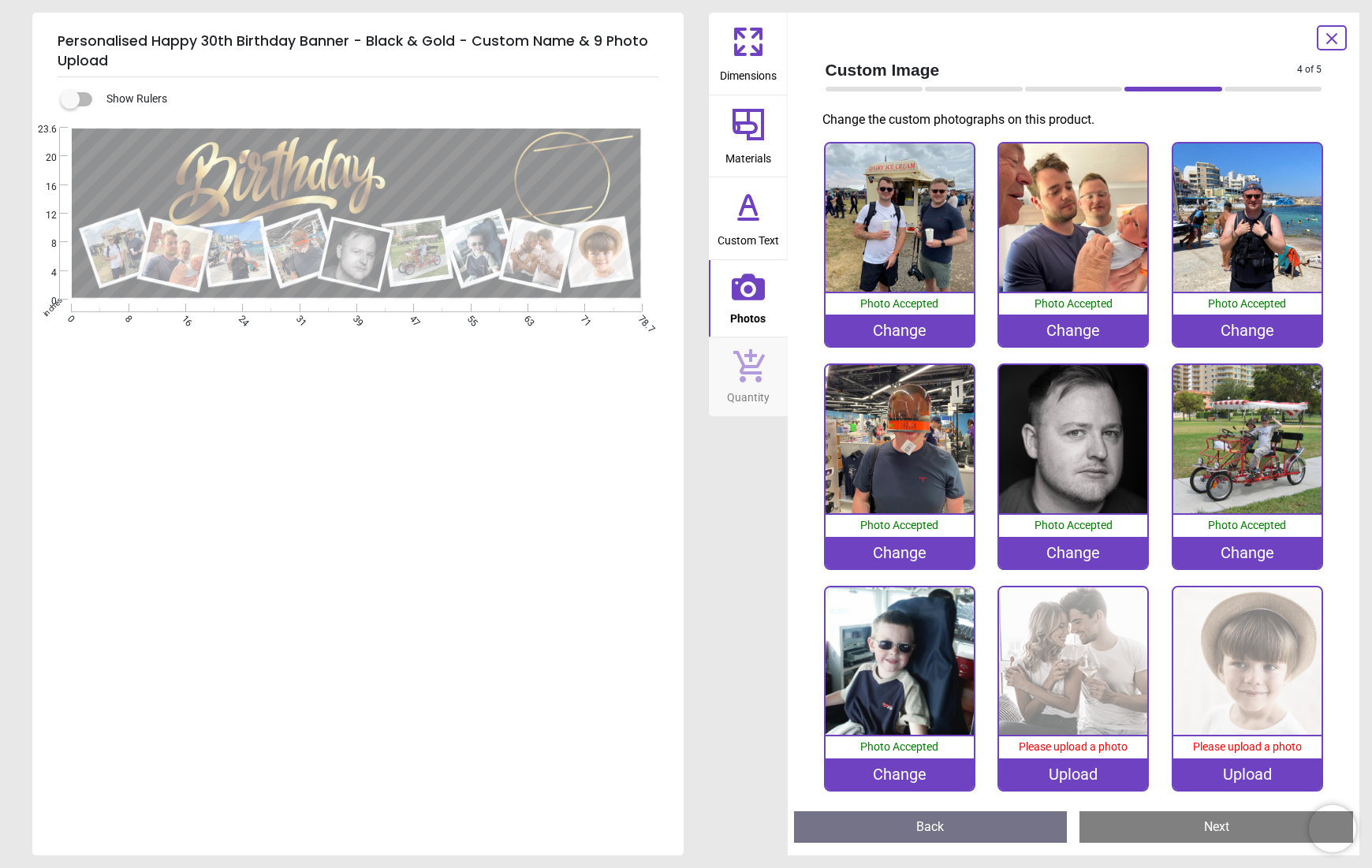
click at [1089, 773] on div "Upload" at bounding box center [1073, 775] width 148 height 32
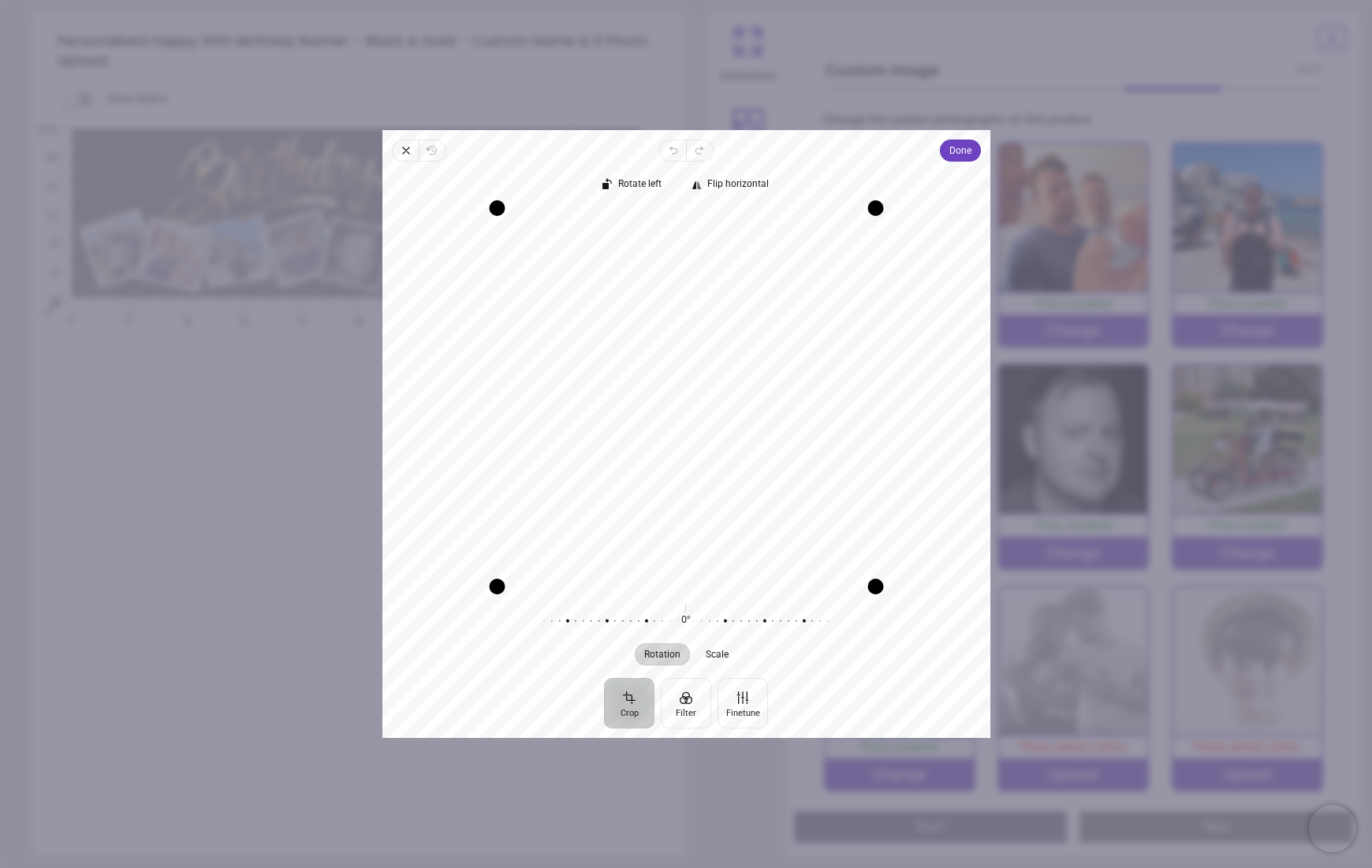
drag, startPoint x: 771, startPoint y: 407, endPoint x: 735, endPoint y: 410, distance: 36.1
click at [735, 410] on div "Recenter" at bounding box center [686, 397] width 583 height 377
click at [954, 154] on span "Done" at bounding box center [960, 151] width 22 height 19
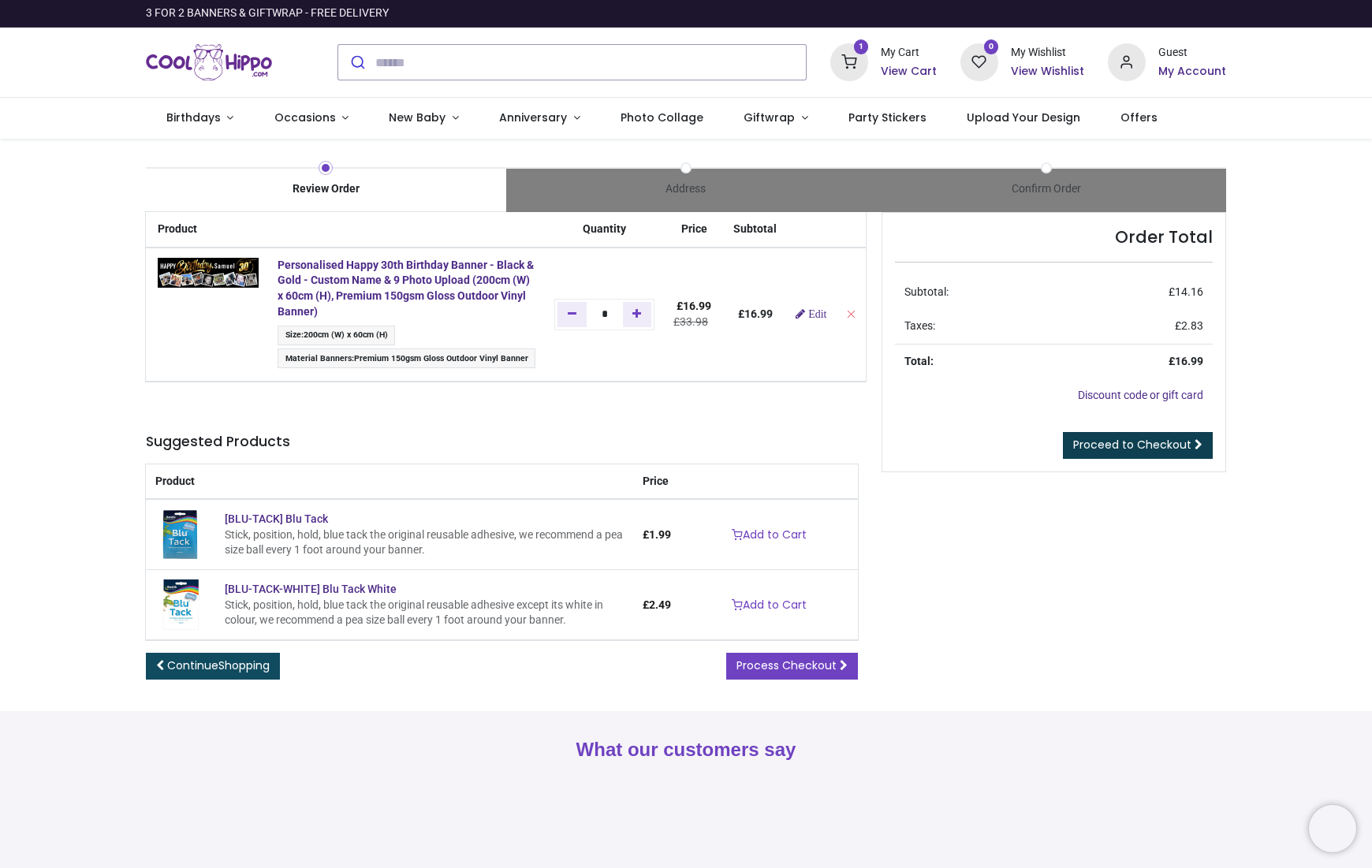
click at [1127, 440] on span "Proceed to Checkout" at bounding box center [1132, 445] width 118 height 16
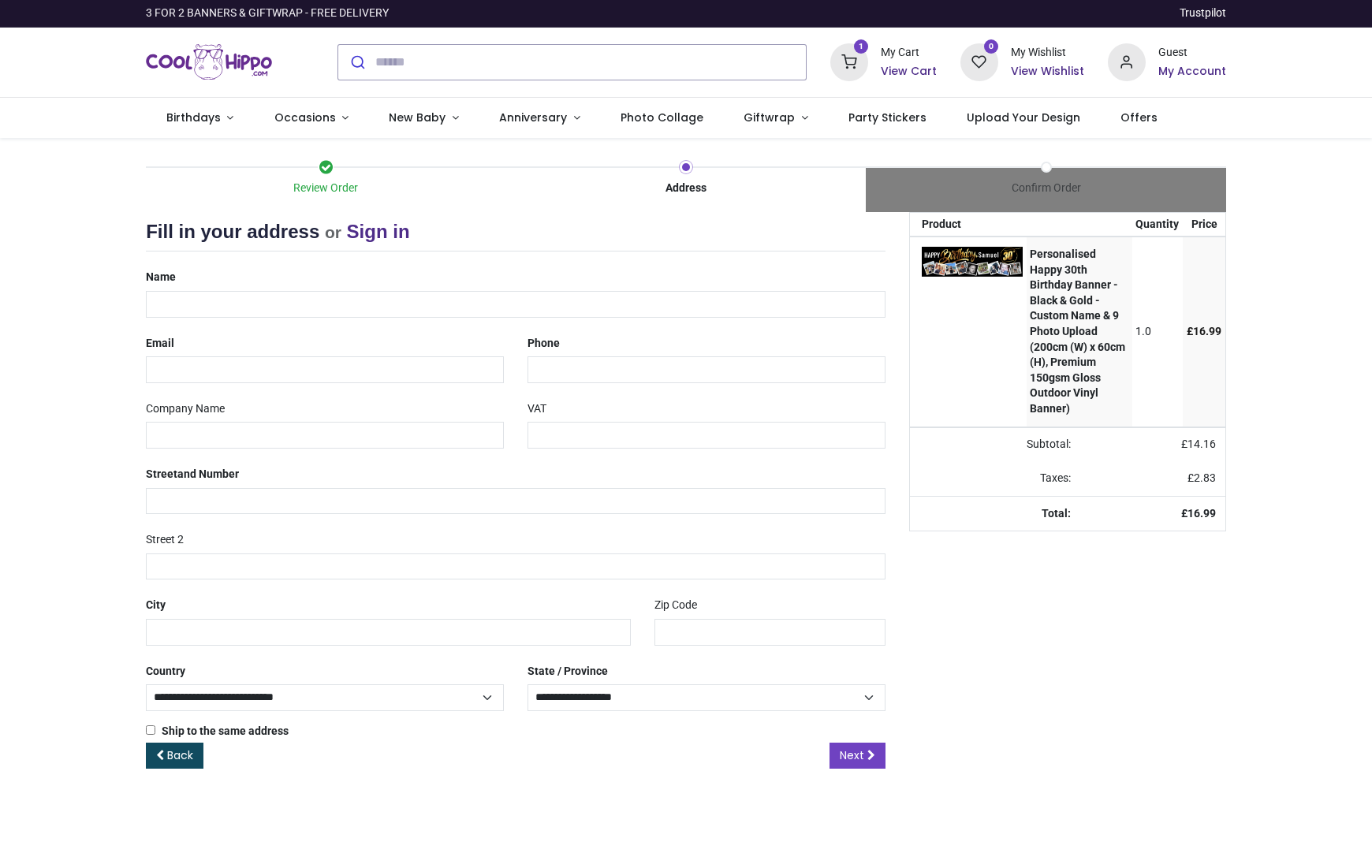
select select "***"
type input "**********"
click at [443, 472] on div "Street and Number" at bounding box center [515, 487] width 763 height 53
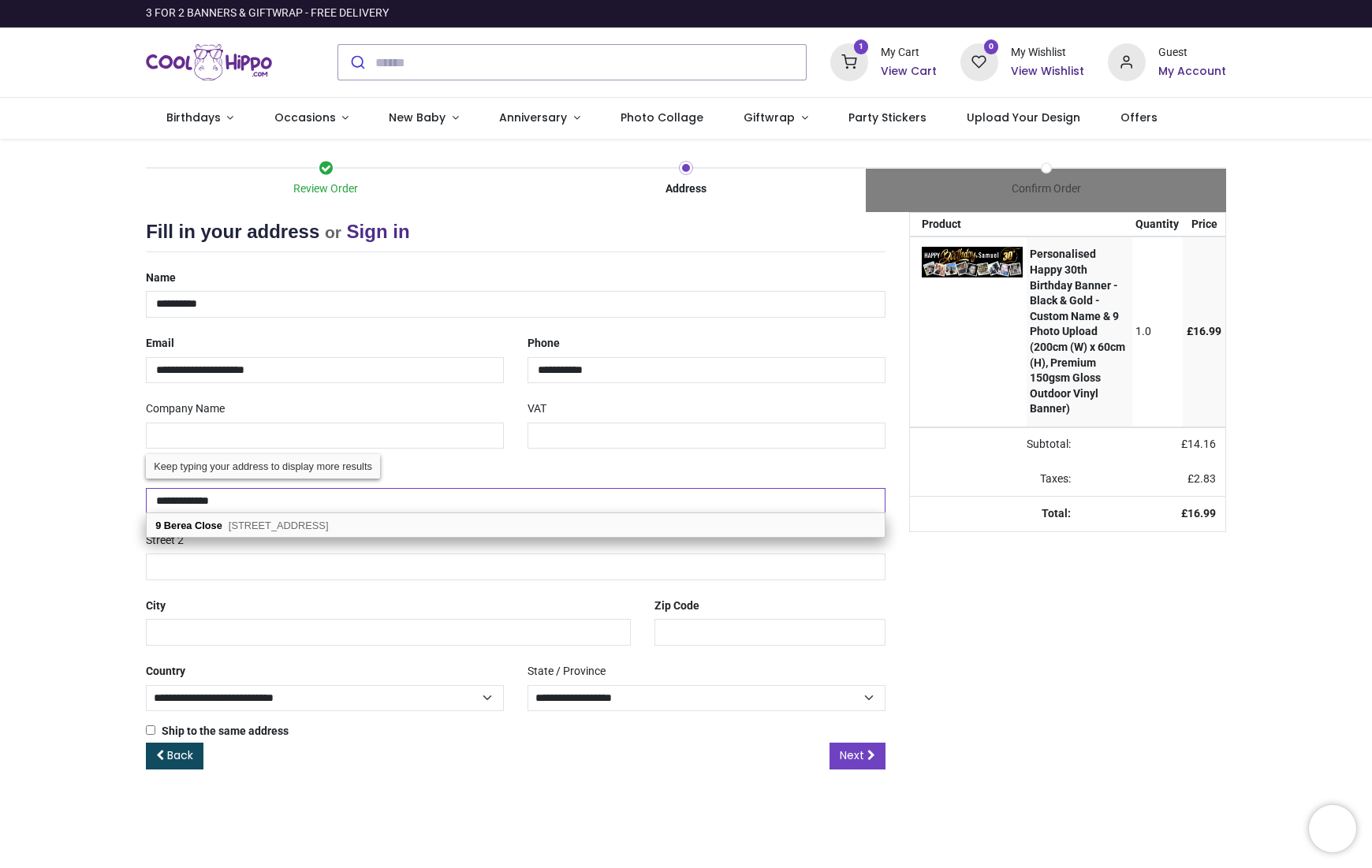
type input "**********"
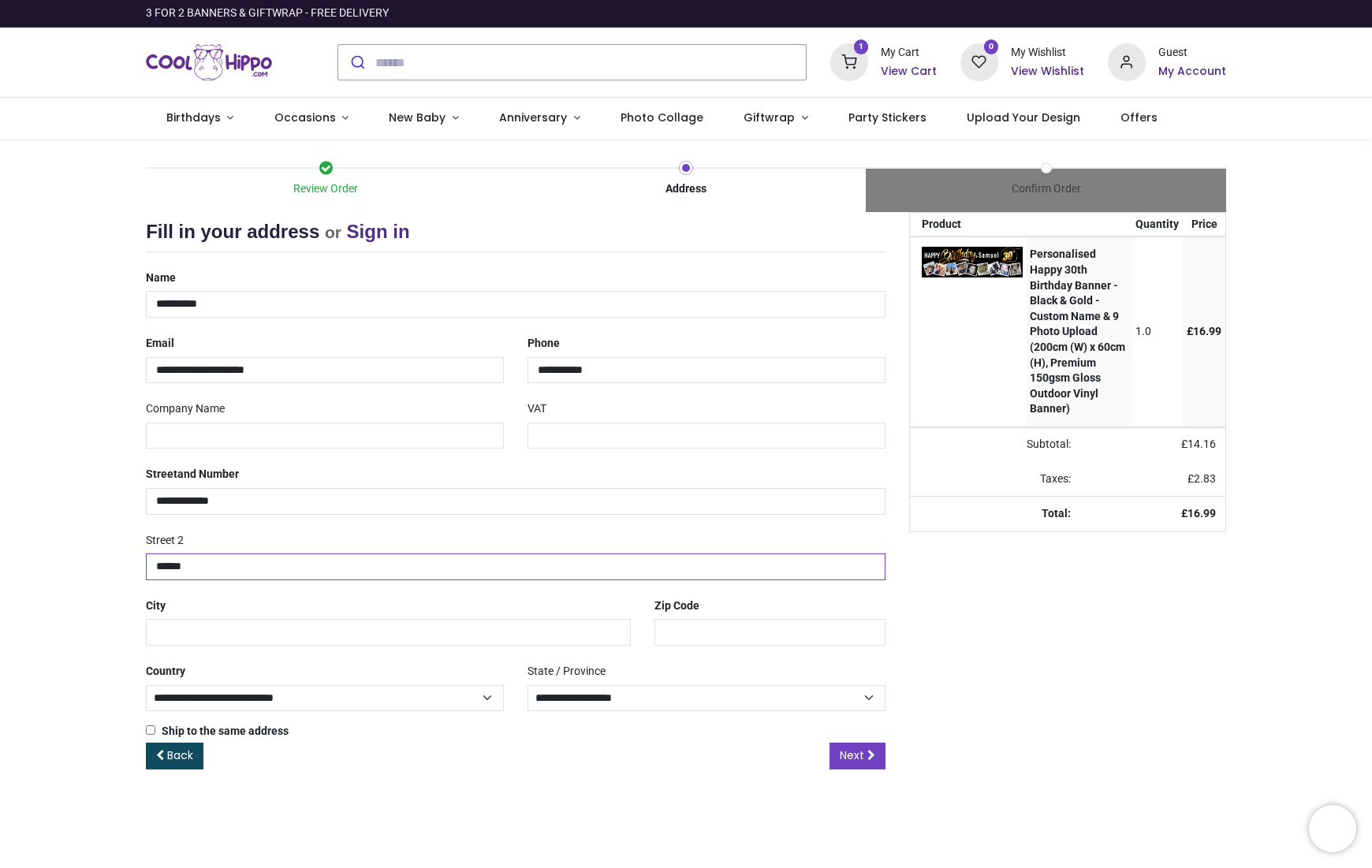
type input "******"
type input "**********"
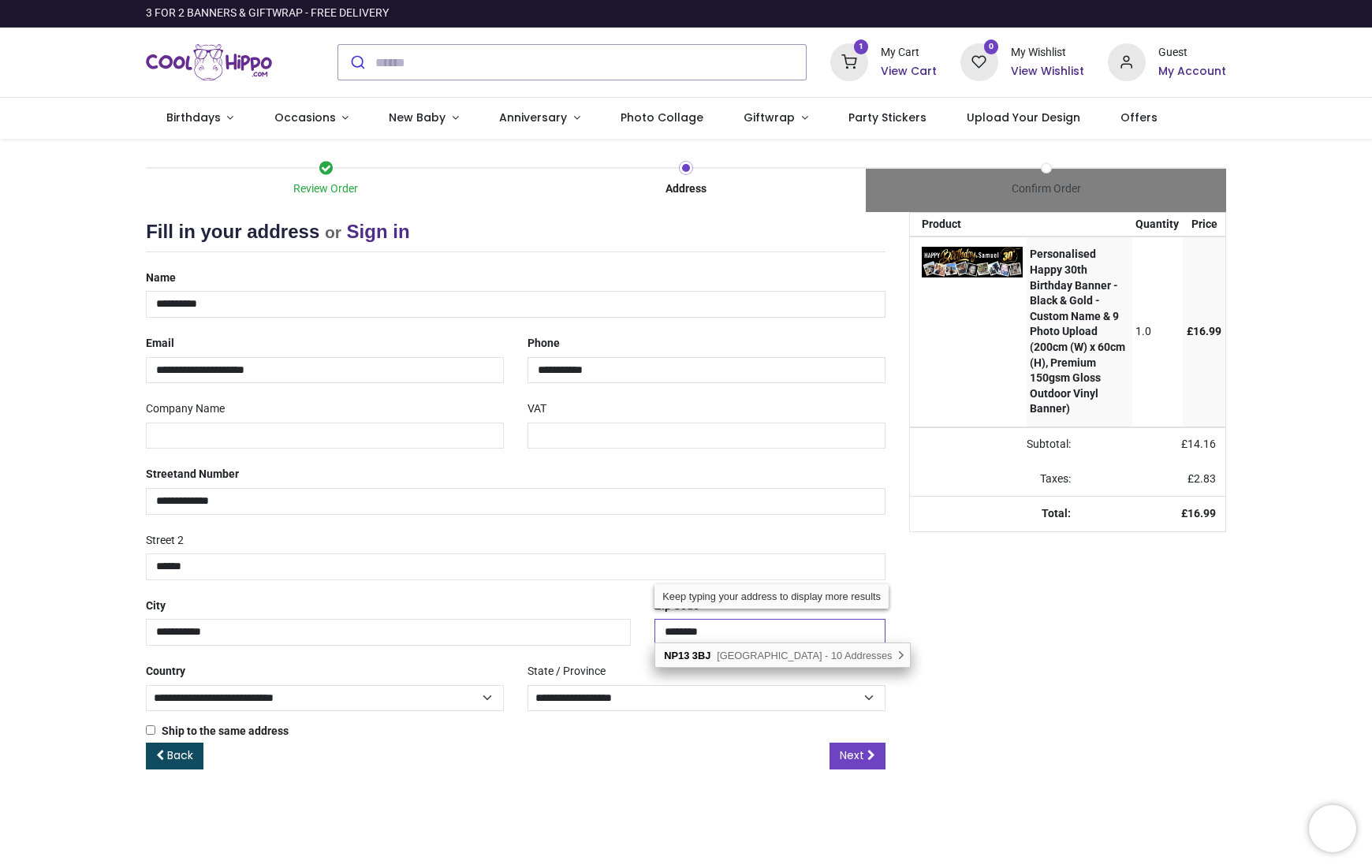
type input "********"
click at [672, 809] on main "Review Order Address Confirm Order 1.0" at bounding box center [686, 503] width 1372 height 729
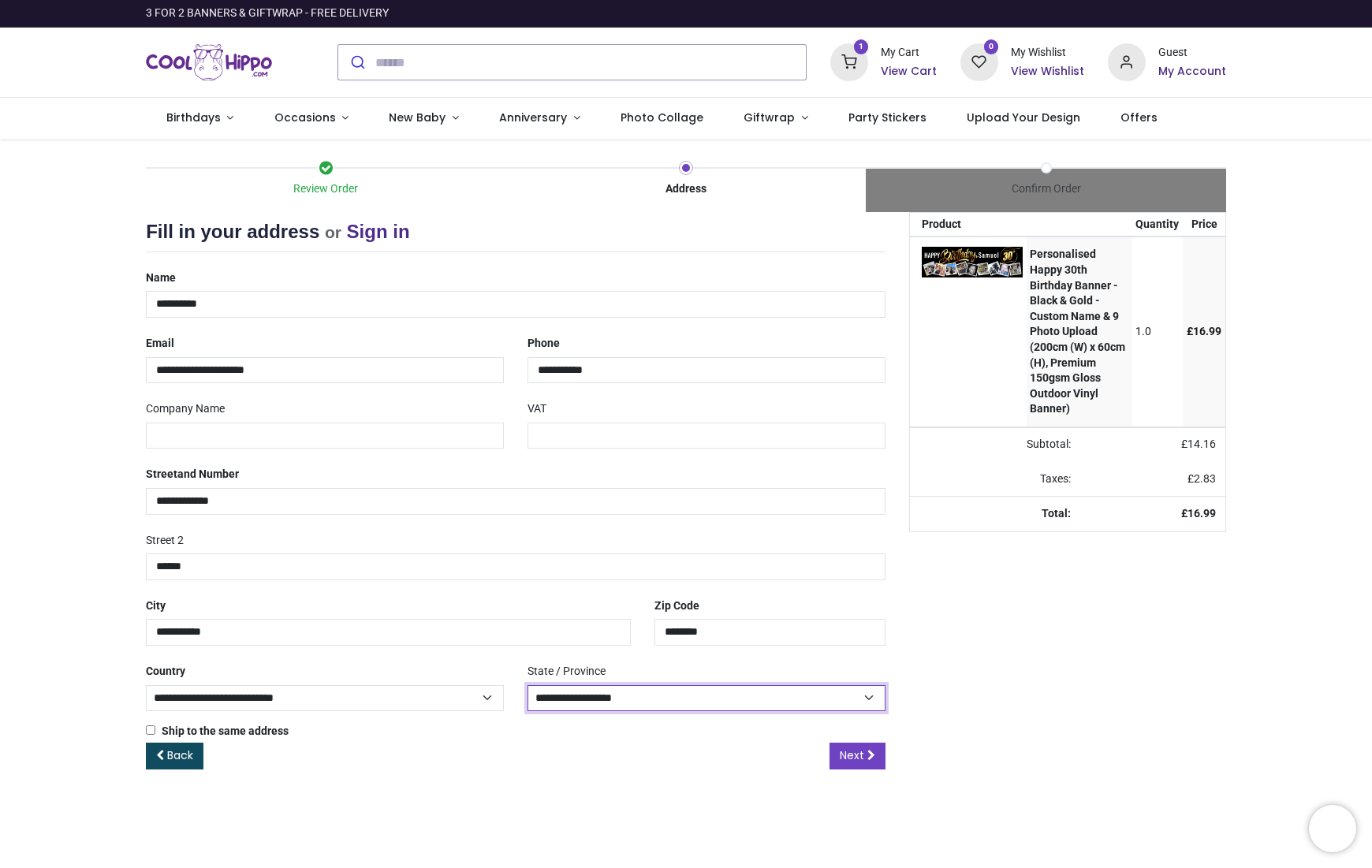
select select "***"
click at [850, 748] on span "Next" at bounding box center [852, 756] width 25 height 16
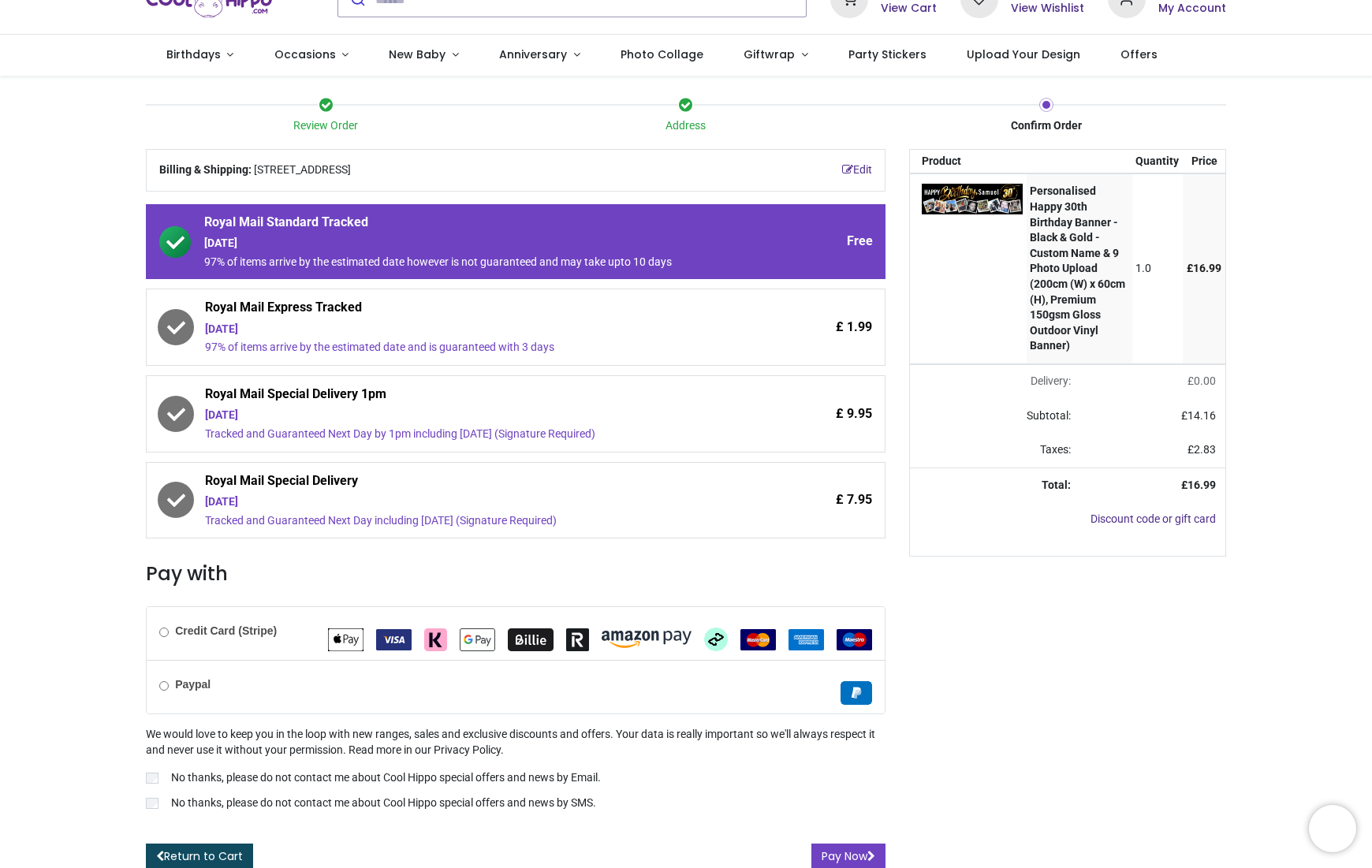
scroll to position [62, 0]
click at [848, 845] on button "Pay Now" at bounding box center [848, 858] width 74 height 27
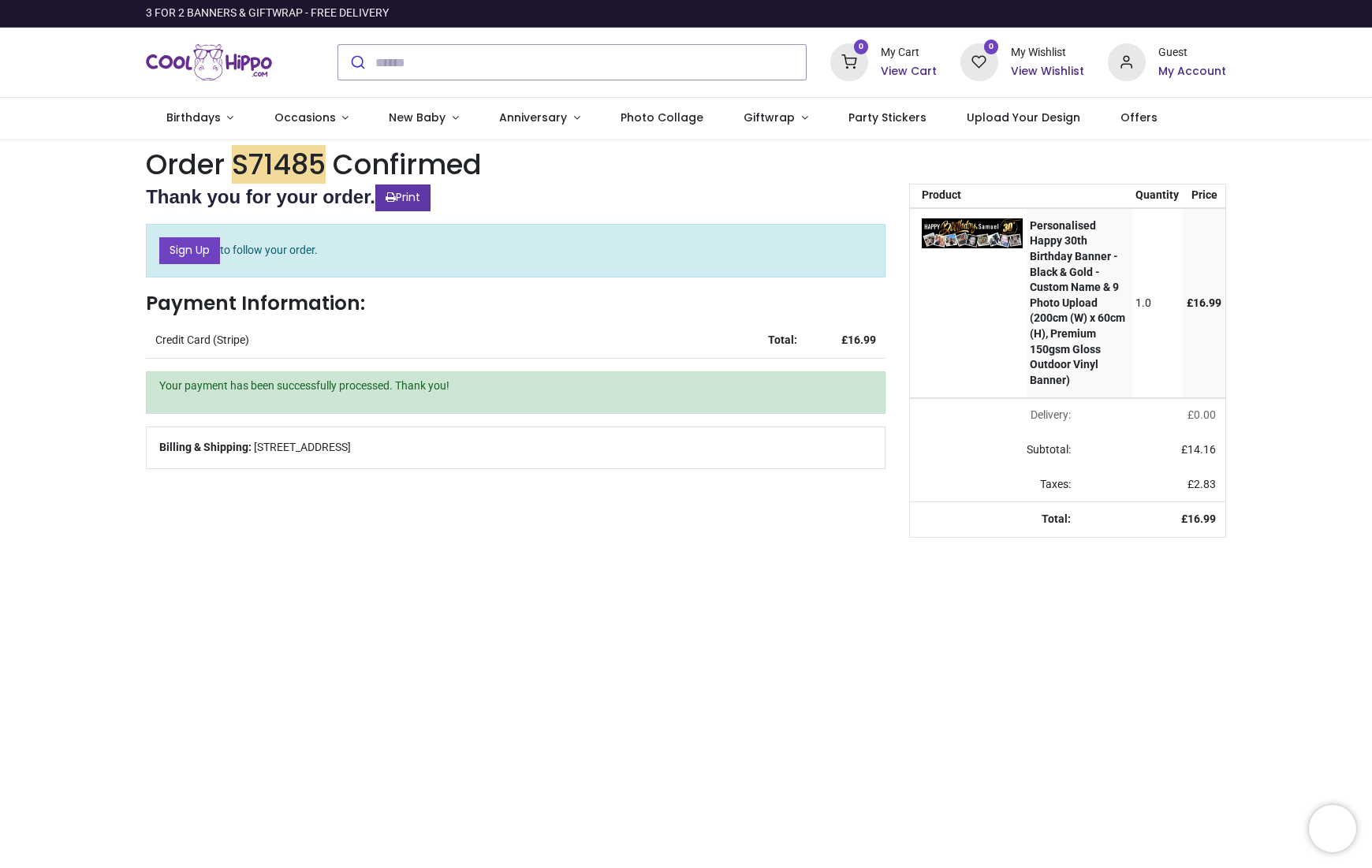
click at [411, 199] on link "Print" at bounding box center [403, 198] width 55 height 27
